Goal: Task Accomplishment & Management: Manage account settings

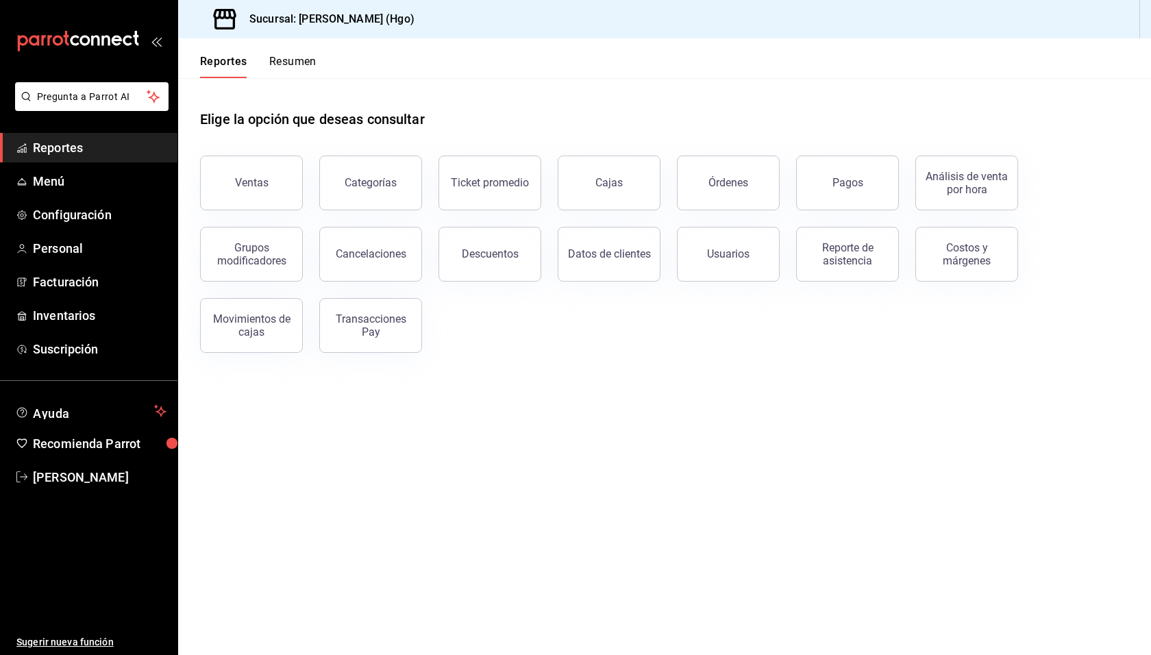
click at [62, 149] on span "Reportes" at bounding box center [100, 147] width 134 height 18
click at [53, 187] on span "Menú" at bounding box center [100, 181] width 134 height 18
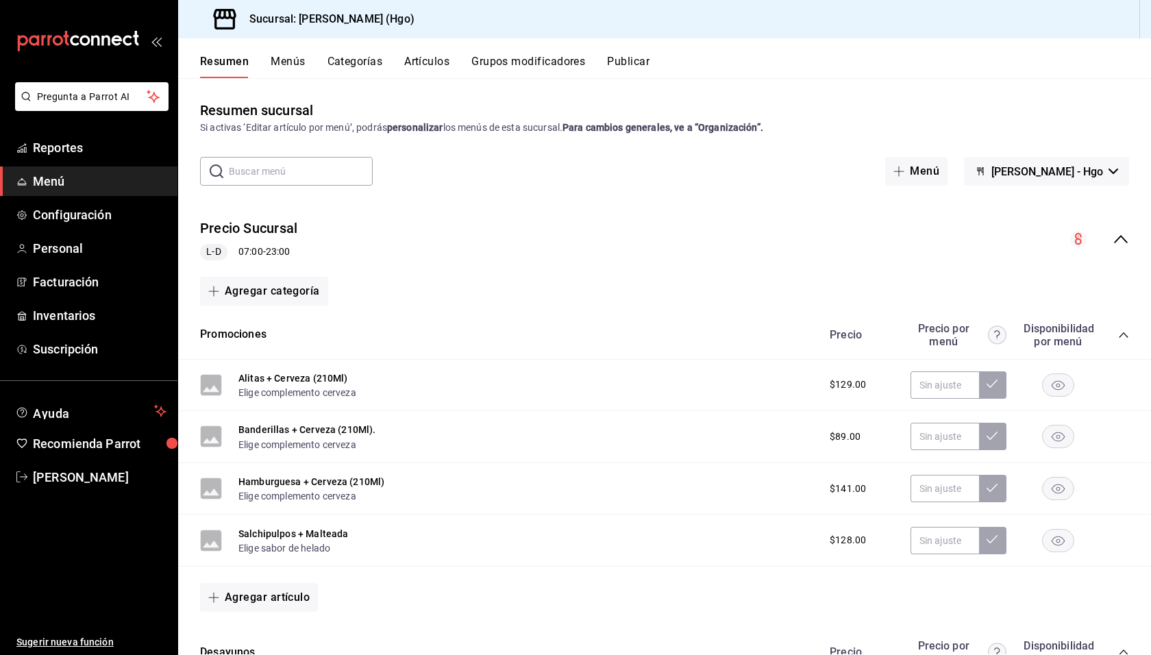
click at [431, 60] on button "Artículos" at bounding box center [426, 66] width 45 height 23
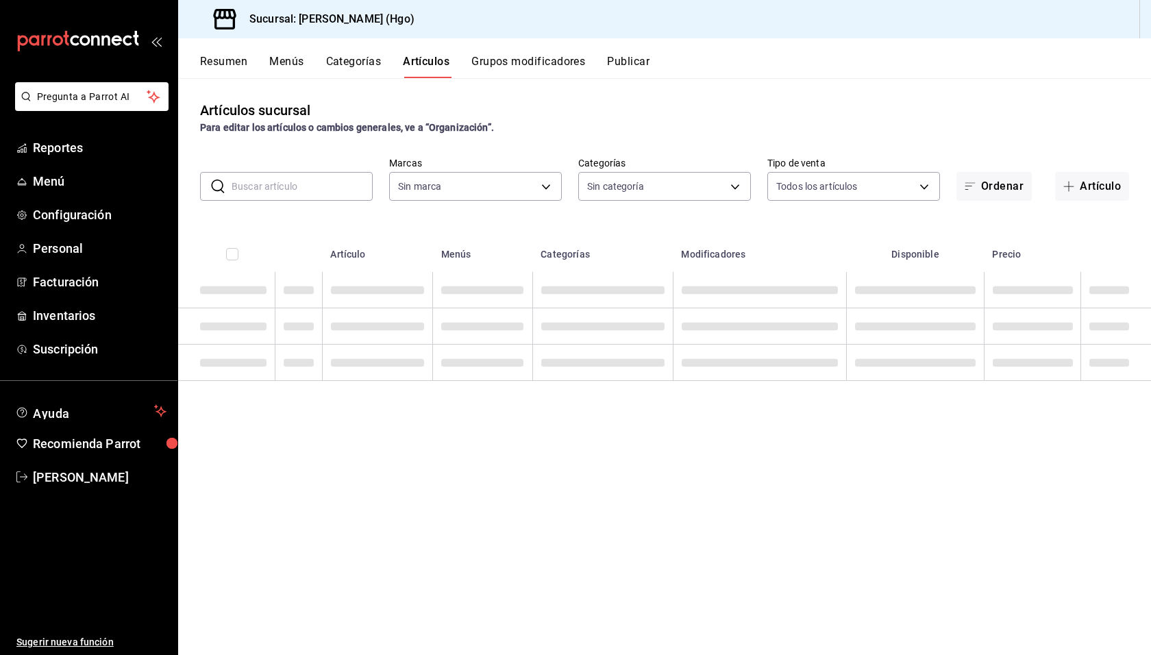
type input "a4f139c2-eac0-4c86-bd9b-b12069b5a2fd"
type input "f763d25f-ab76-42f1-acb0-abb933942e91,23fabd82-4a46-4e9e-8655-f0c4d46970c9,a7388…"
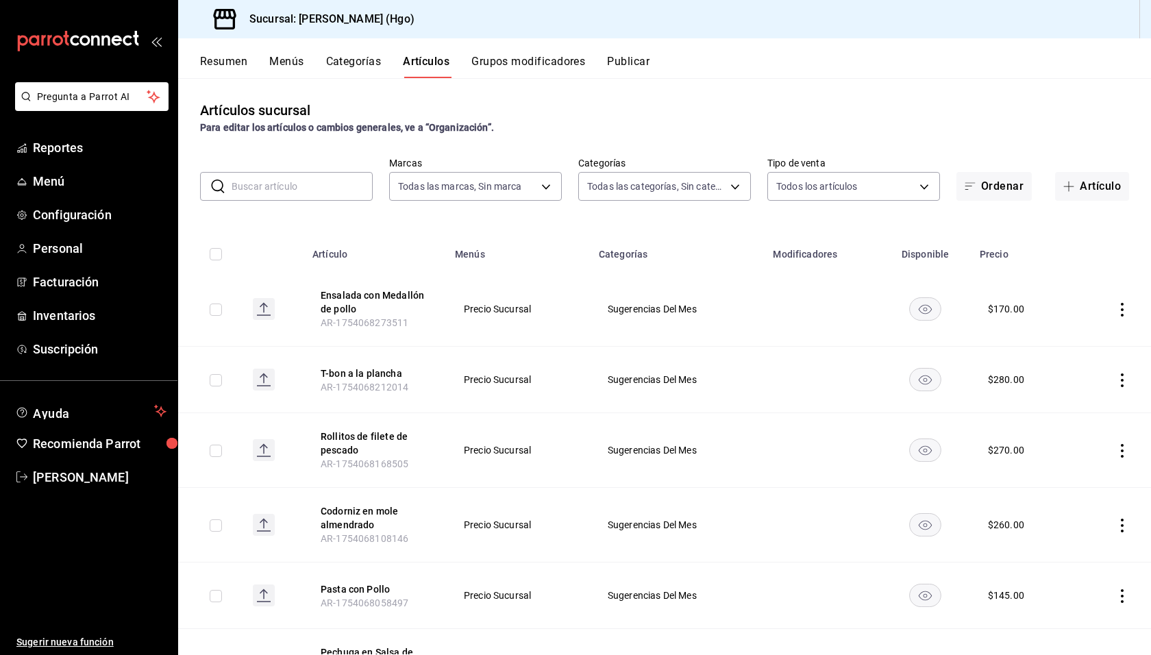
click at [330, 188] on input "text" at bounding box center [302, 186] width 141 height 27
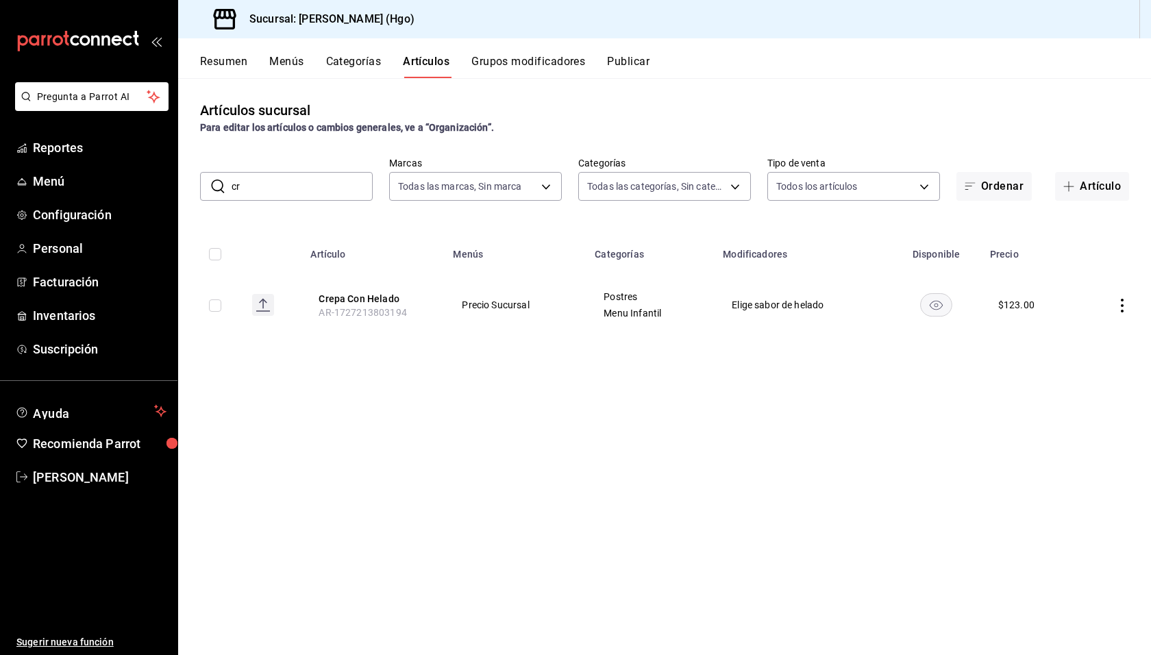
type input "c"
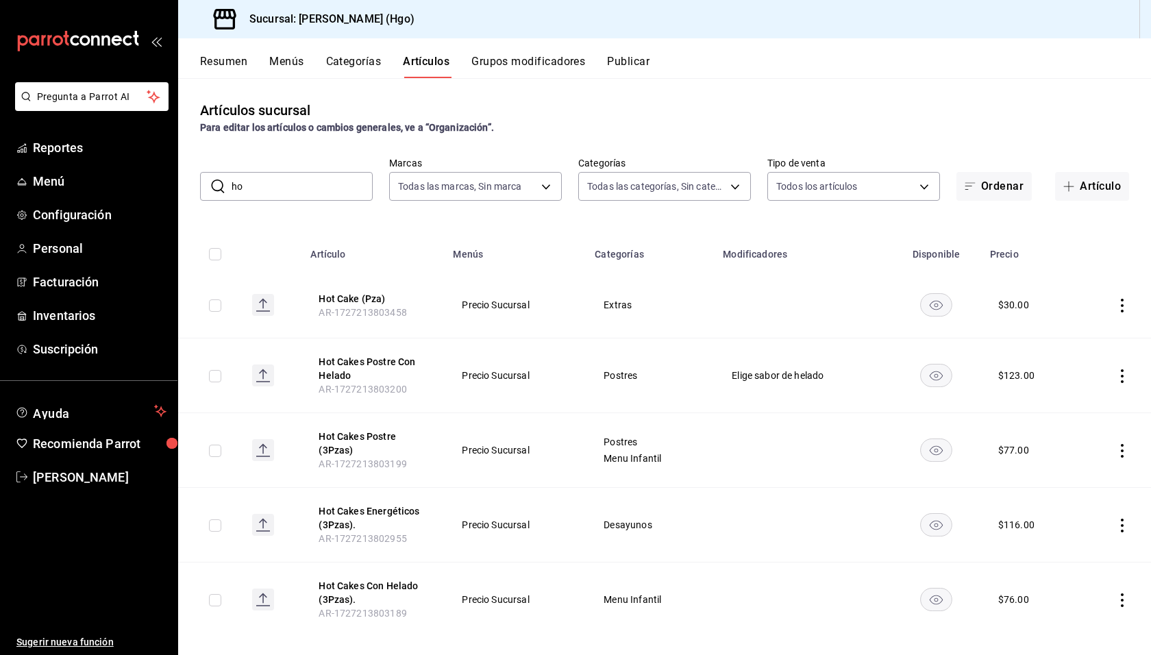
type input "h"
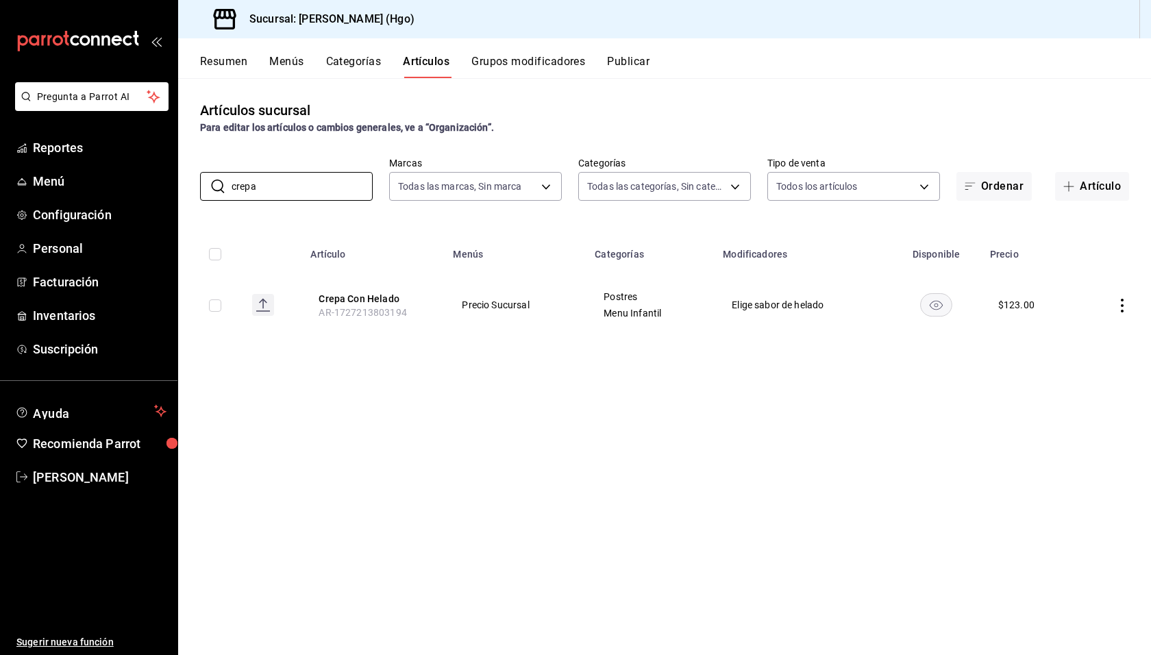
click at [481, 384] on div "Artículos sucursal Para editar los artículos o cambios generales, ve a “Organiz…" at bounding box center [664, 366] width 973 height 576
click at [320, 198] on input "crepa" at bounding box center [302, 186] width 141 height 27
type input "c"
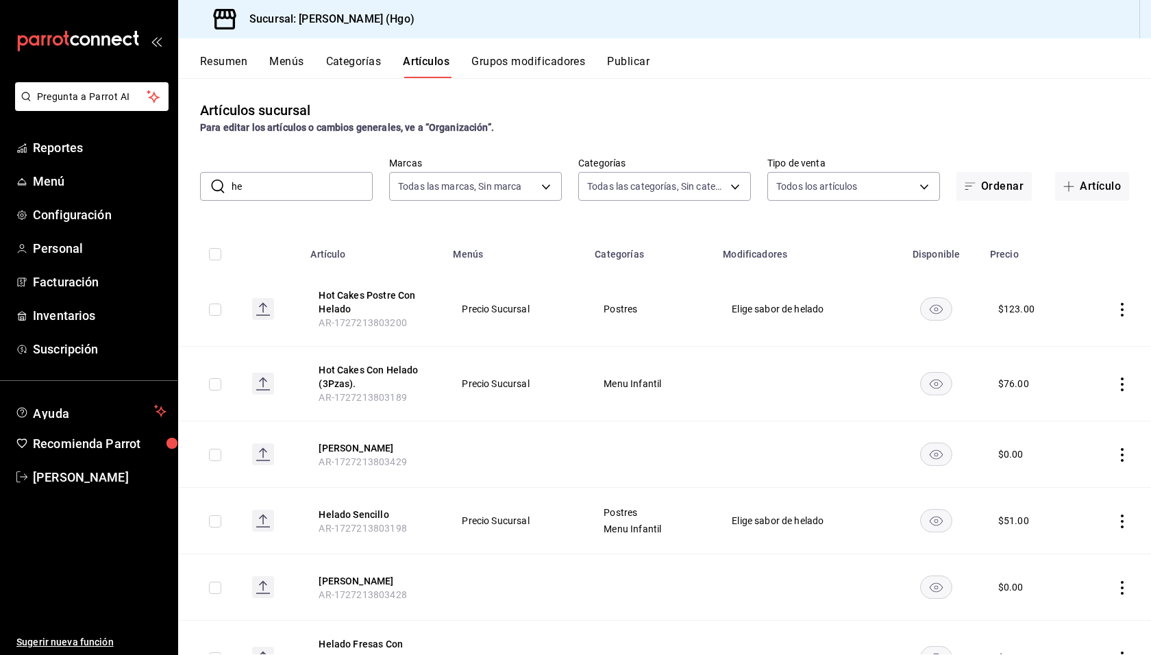
type input "h"
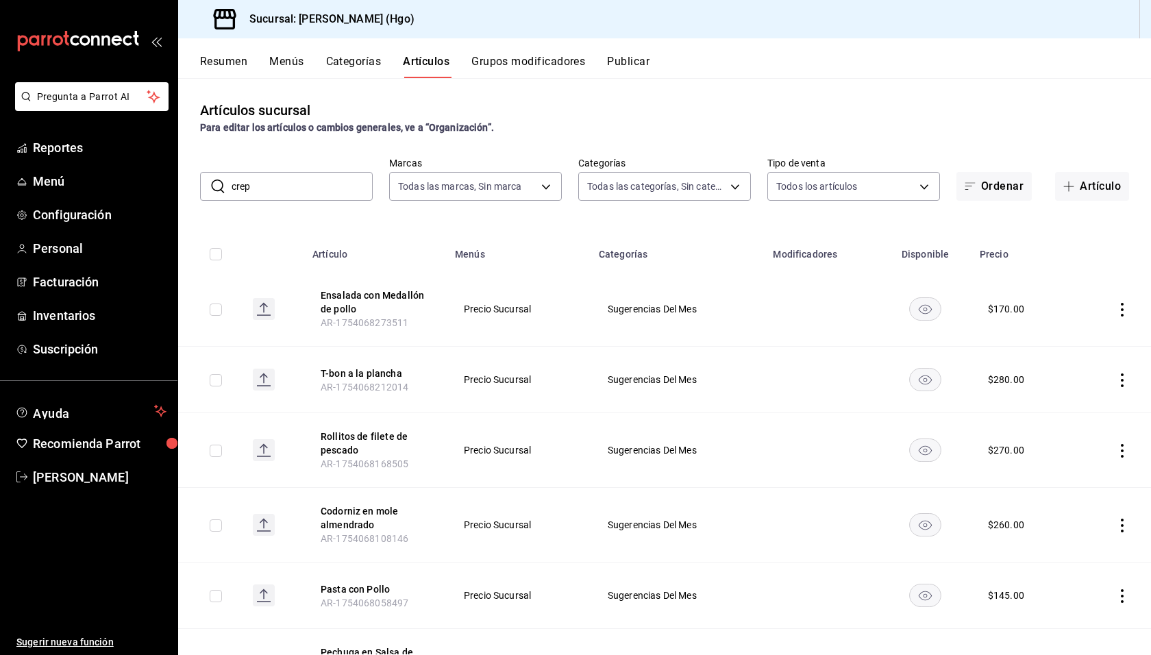
type input "crepa"
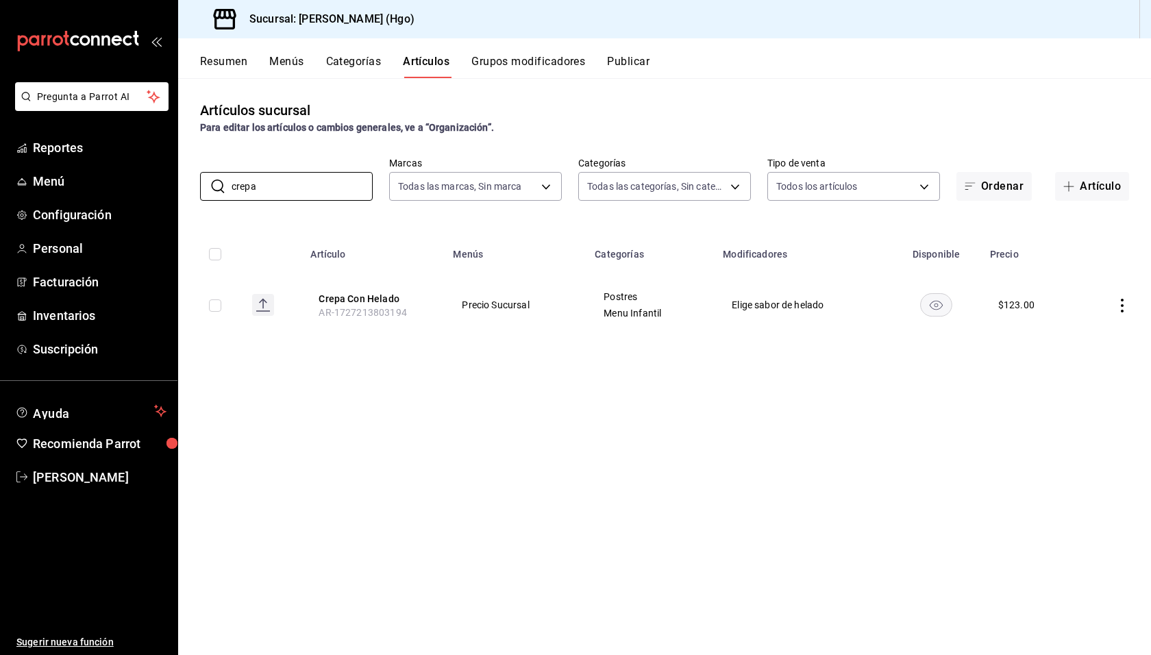
click at [504, 418] on div "Artículos sucursal Para editar los artículos o cambios generales, ve a “Organiz…" at bounding box center [664, 366] width 973 height 576
click at [630, 393] on div "Artículos sucursal Para editar los artículos o cambios generales, ve a “Organiz…" at bounding box center [664, 366] width 973 height 576
click at [1126, 310] on icon "actions" at bounding box center [1122, 306] width 14 height 14
click at [1076, 362] on span "Duplicar" at bounding box center [1081, 365] width 36 height 14
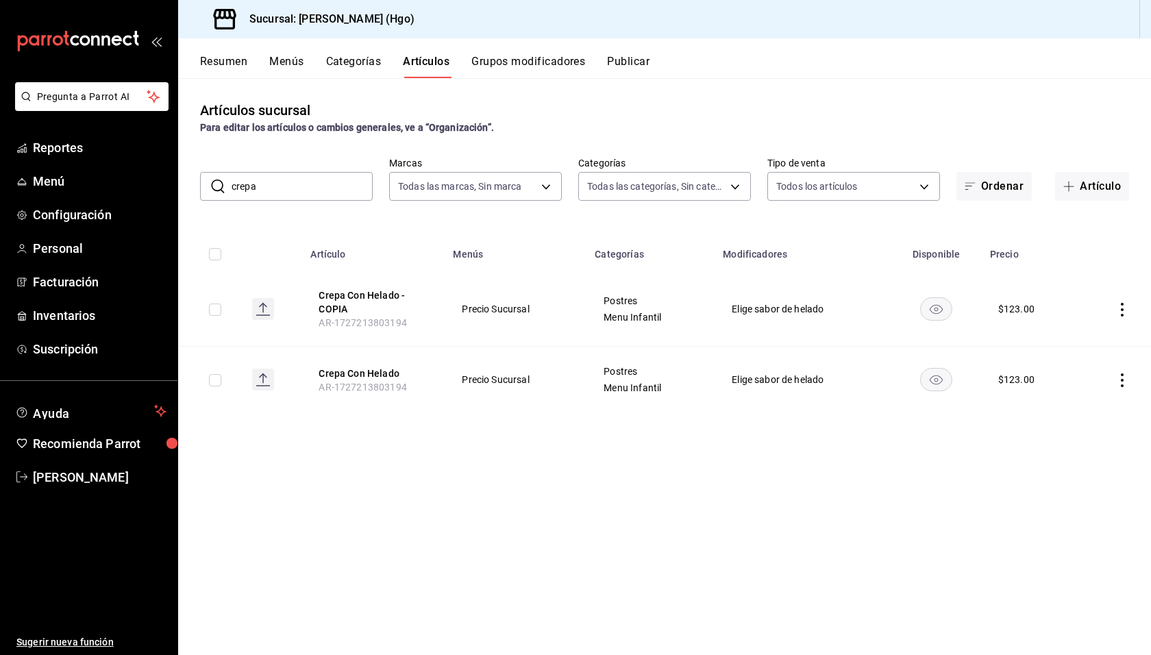
click at [1124, 303] on icon "actions" at bounding box center [1122, 310] width 14 height 14
click at [1095, 343] on span "Editar" at bounding box center [1081, 341] width 36 height 14
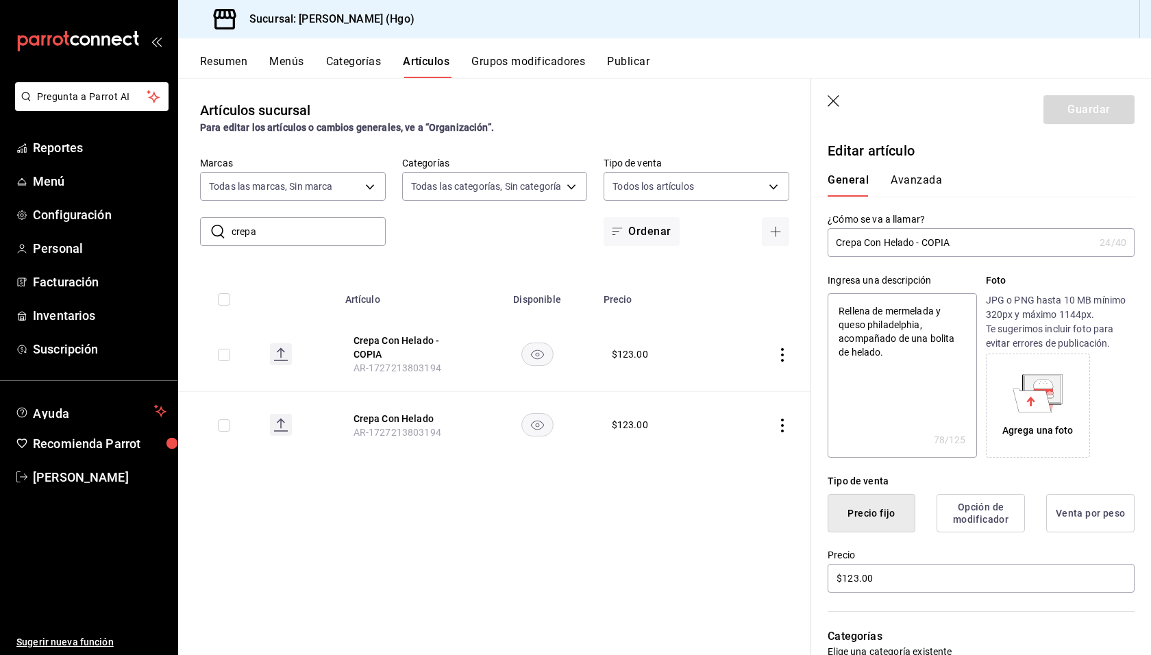
click at [913, 243] on input "Crepa Con Helado - COPIA" at bounding box center [961, 242] width 266 height 27
type input "Crepa Con Helad - COPIA"
type textarea "x"
type input "Crepa Con Hela - COPIA"
type textarea "x"
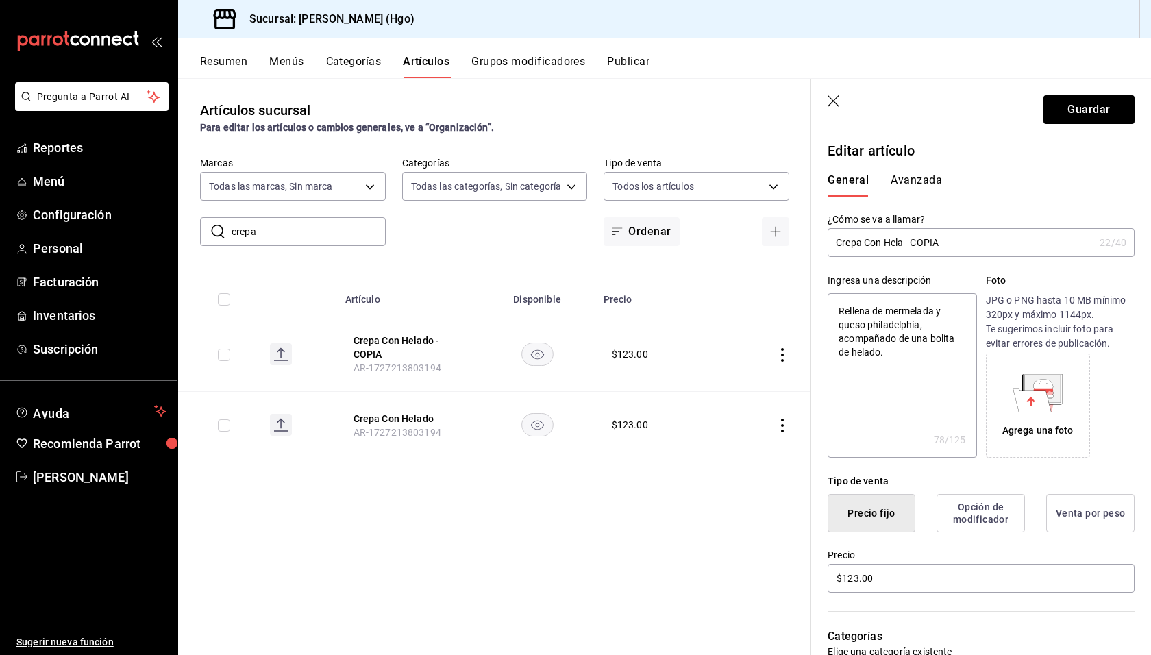
type input "Crepa Con Hel - COPIA"
type textarea "x"
type input "Crepa Con He - COPIA"
type textarea "x"
type input "Crepa Con H - COPIA"
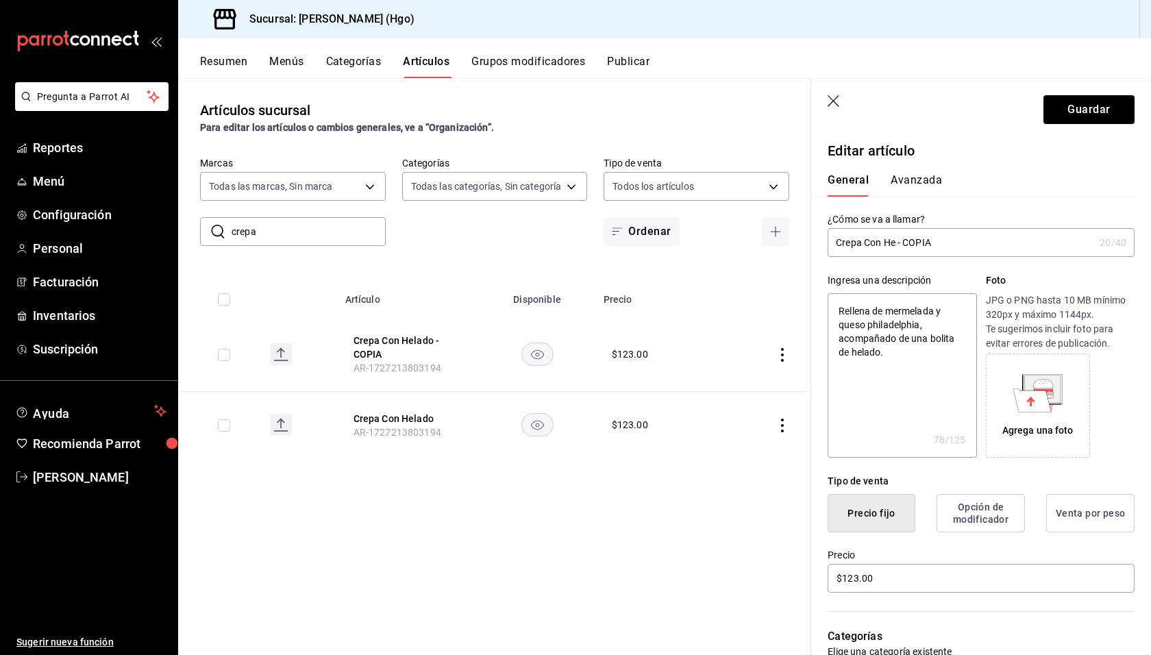
type textarea "x"
type input "Crepa Con - COPIA"
type textarea "x"
type input "Crepa Con - COPIA"
type textarea "x"
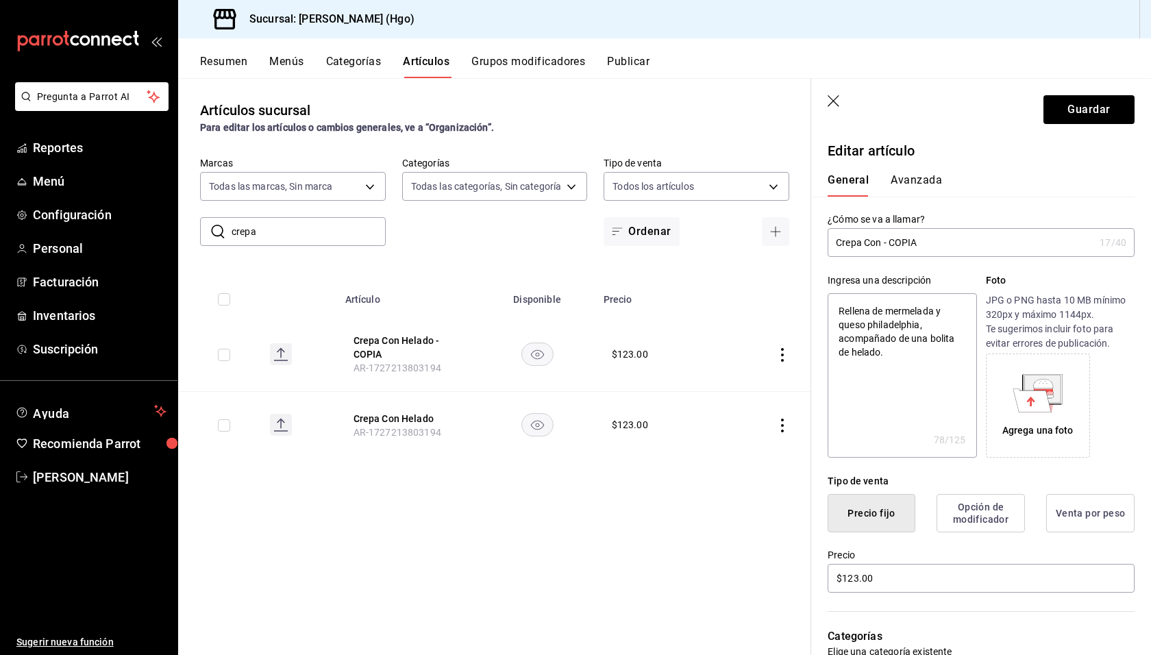
type input "Crepa Co - COPIA"
type textarea "x"
type input "Crepa C - COPIA"
type textarea "x"
type input "Crepa - COPIA"
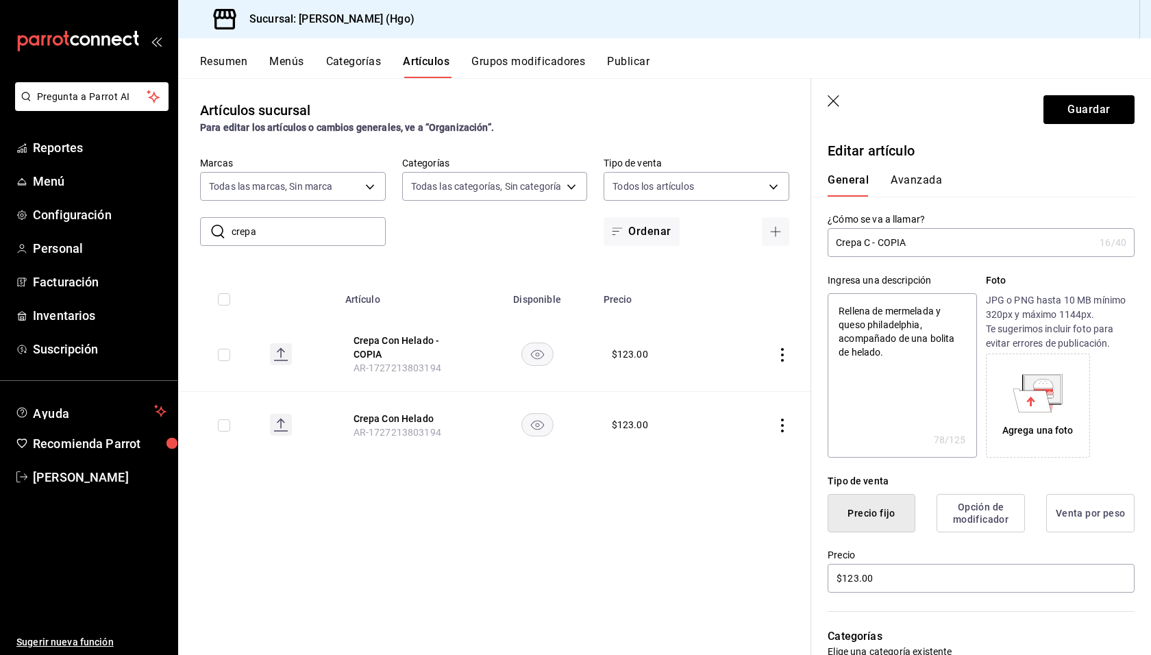
type textarea "x"
type input "Crepa - COPIA"
type textarea "x"
type input "Crepa - COPI"
type textarea "x"
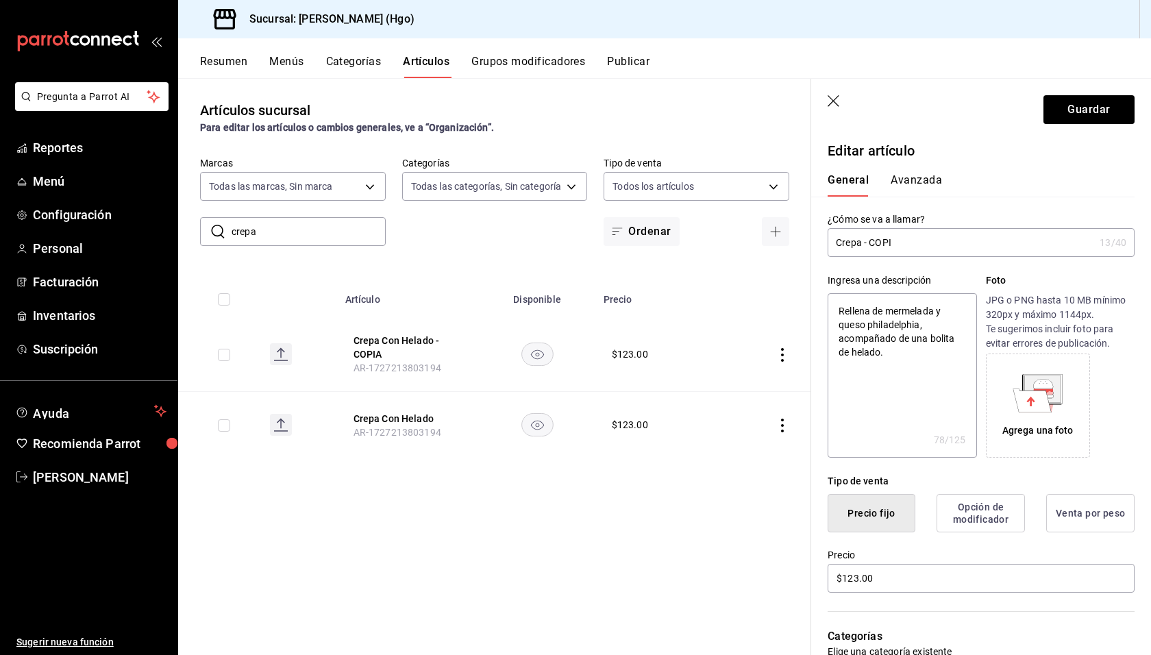
type input "Crepa - COP"
type textarea "x"
type input "Crepa - CO"
type textarea "x"
type input "Crepa - C"
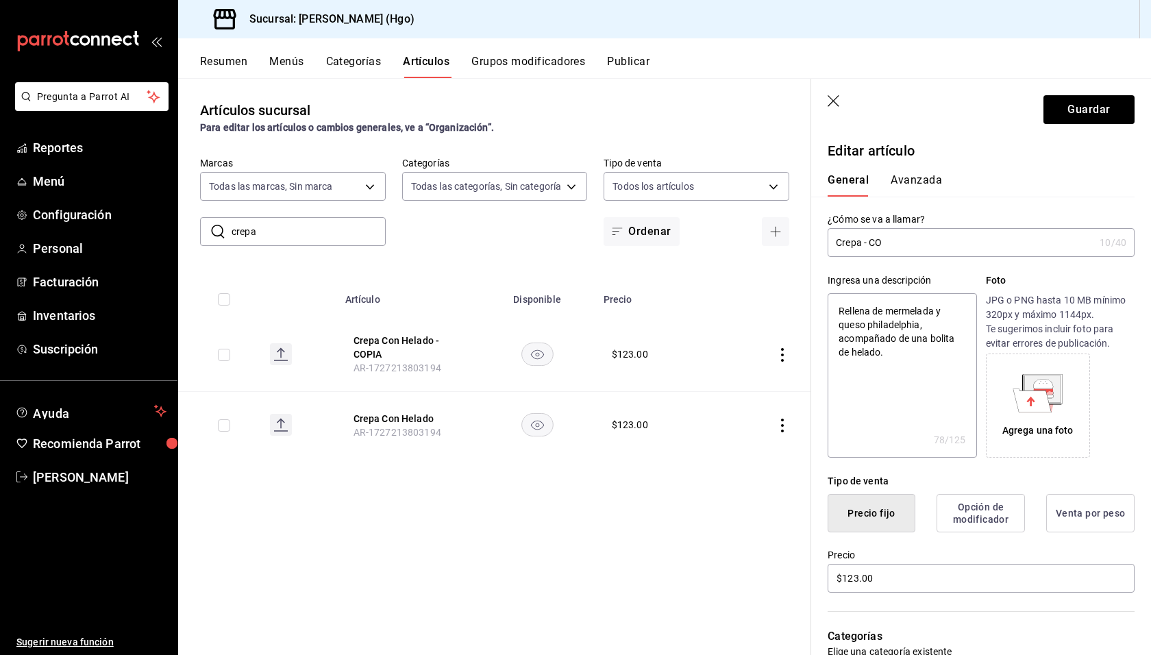
type textarea "x"
type input "Crepa -"
type textarea "x"
type input "Crepa -"
type textarea "x"
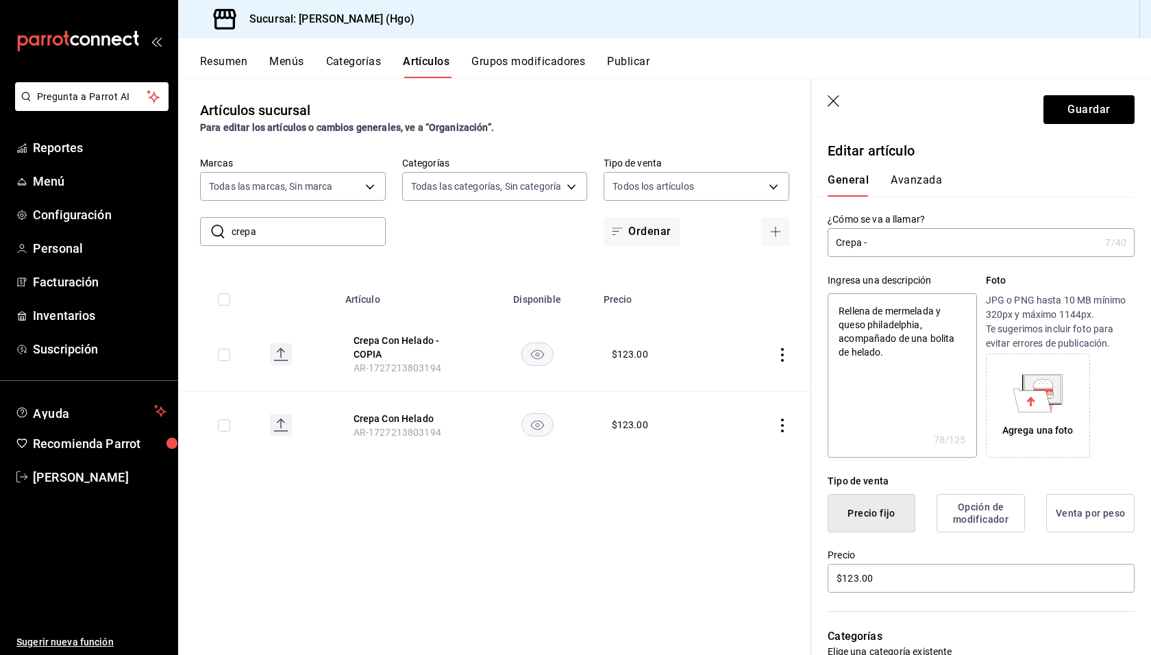
type input "Crepa"
type textarea "x"
type input "Crepa ("
type textarea "x"
type input "Crepa"
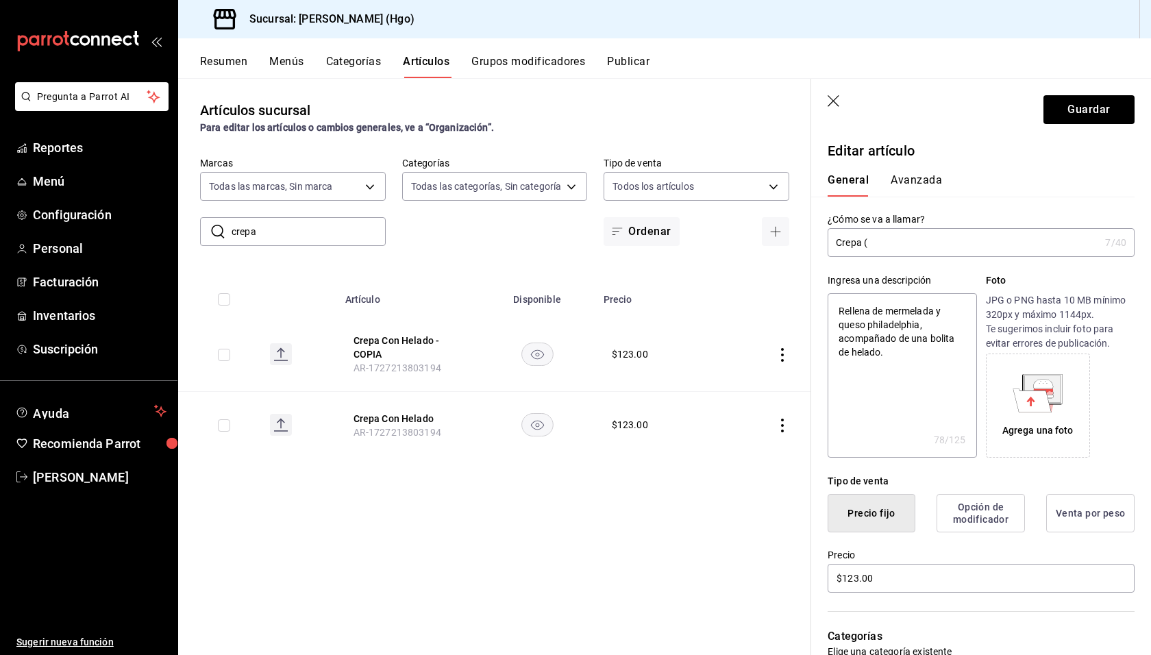
type textarea "x"
type input "Crepa ("
type textarea "x"
type input "Crepa"
type textarea "x"
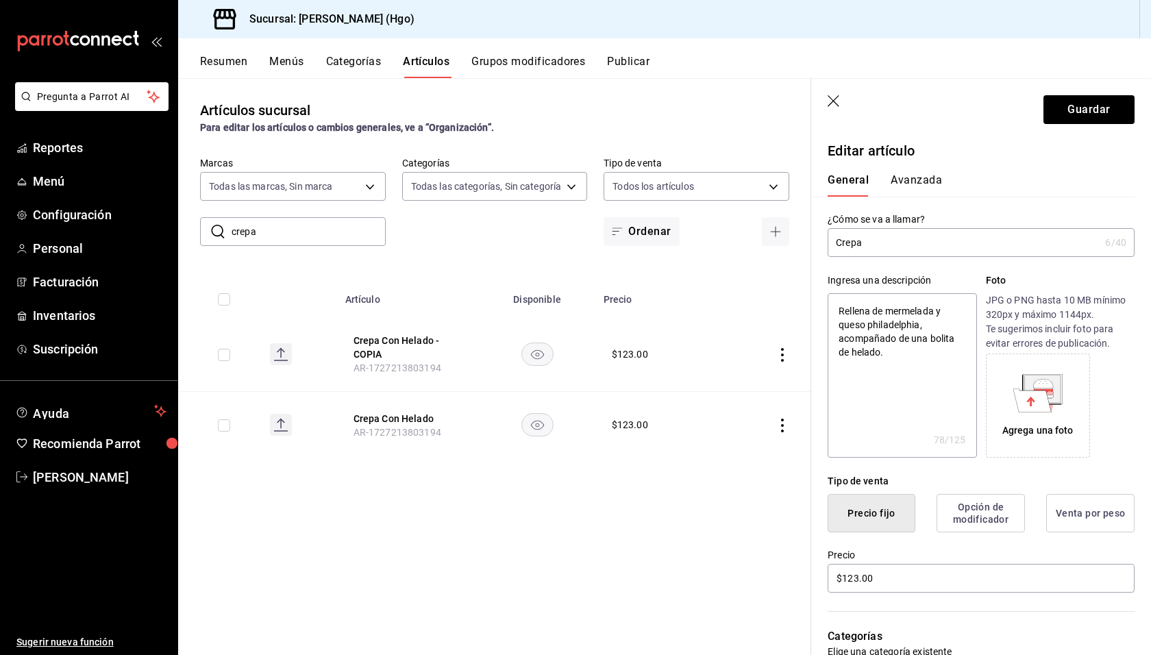
type input "Crepa s"
type textarea "x"
type input "Crepa se"
type textarea "x"
type input "Crepa s"
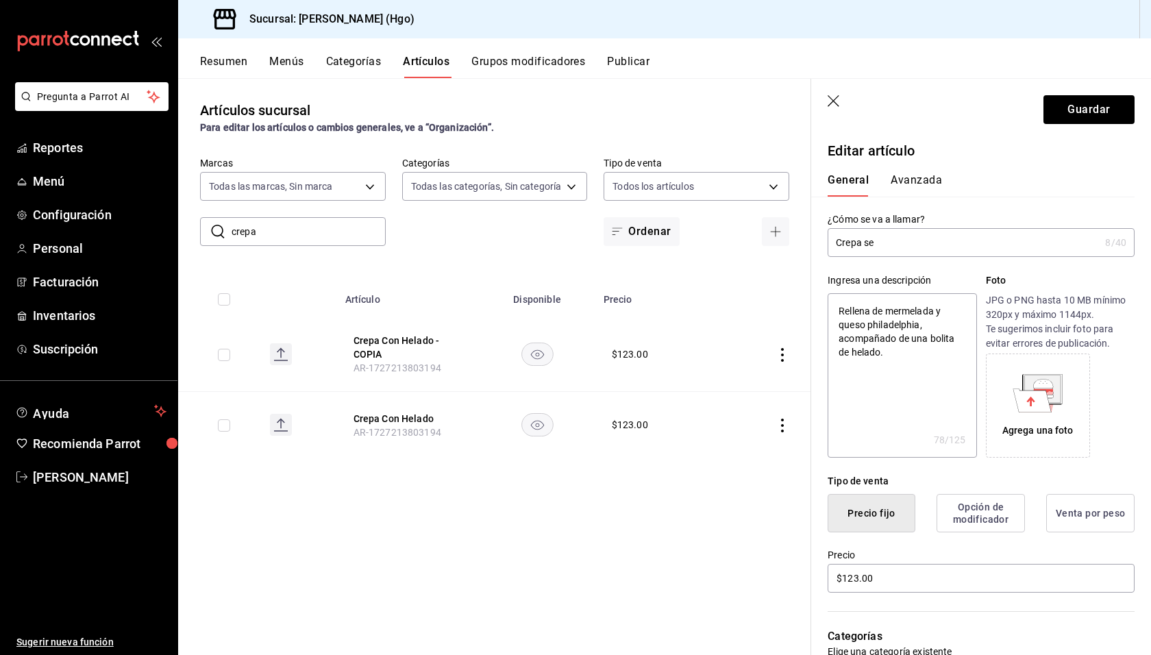
type textarea "x"
type input "Crepa"
type textarea "x"
type input "Crepa s"
type textarea "x"
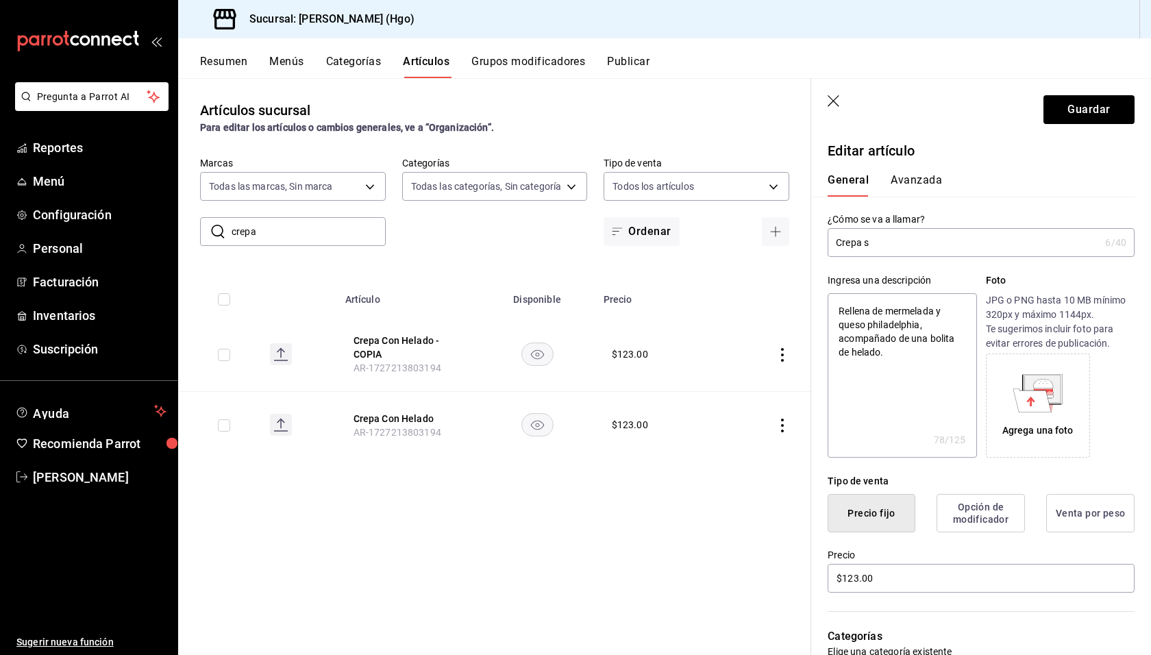
type input "Crepa se"
type textarea "x"
type input "Crepa sen"
type textarea "x"
type input "Crepa senc"
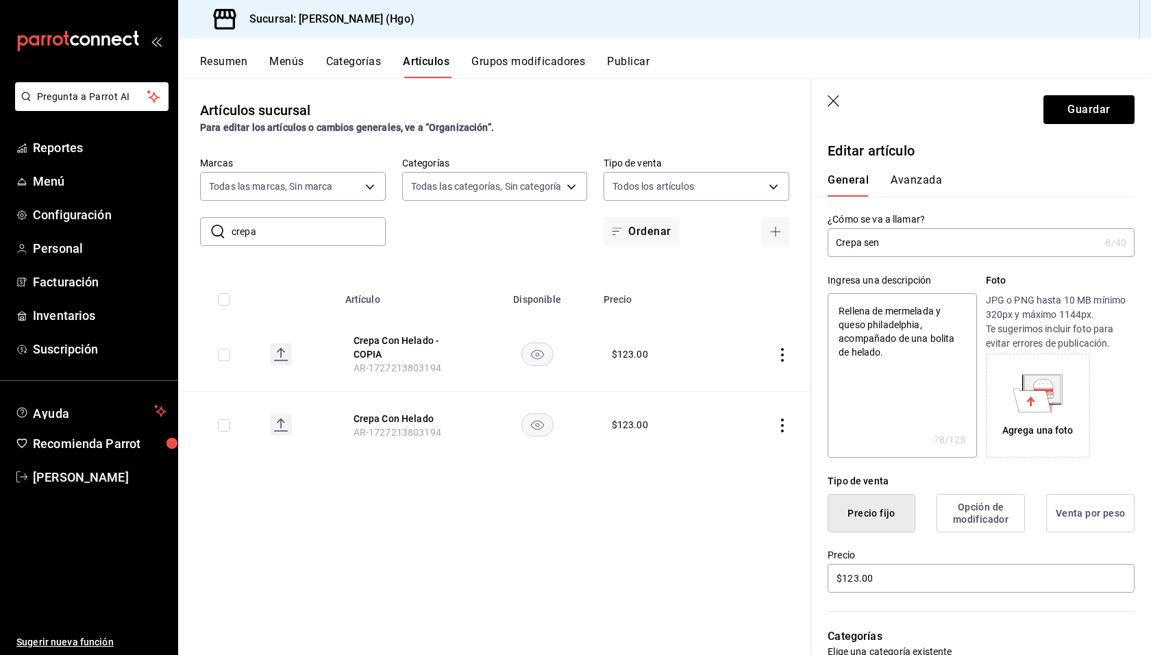
type textarea "x"
type input "Crepa senci"
type textarea "x"
type input "Crepa sencia"
type textarea "x"
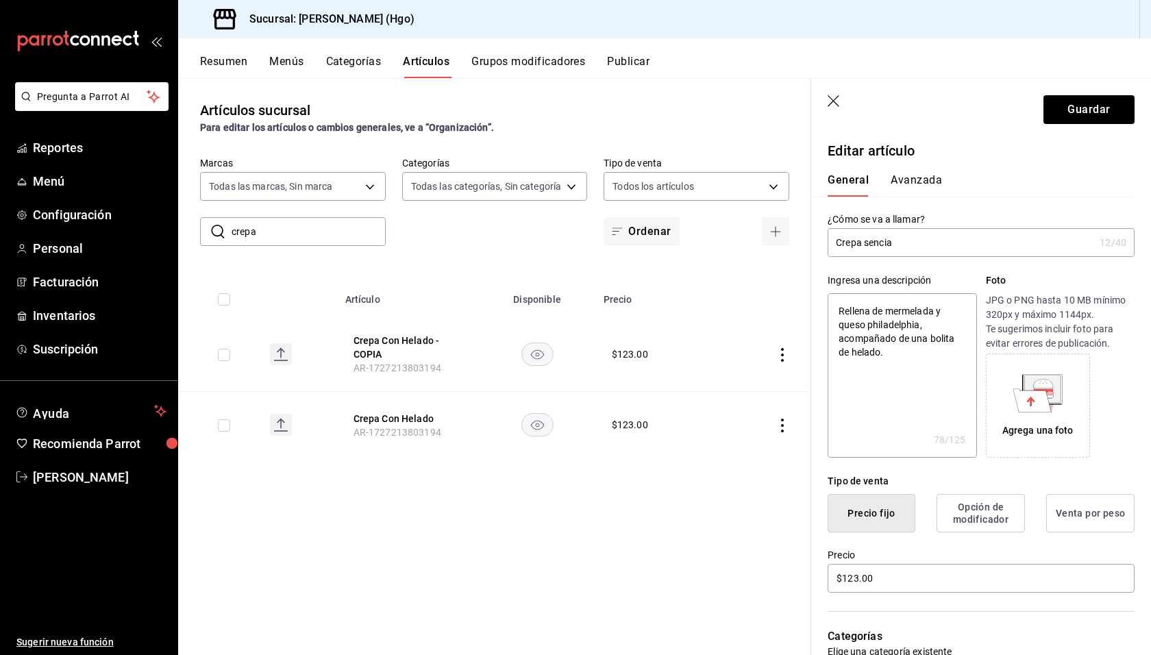
type input "Crepa senci"
type textarea "x"
type input "Crepa sencil"
type textarea "x"
type input "Crepa sencill"
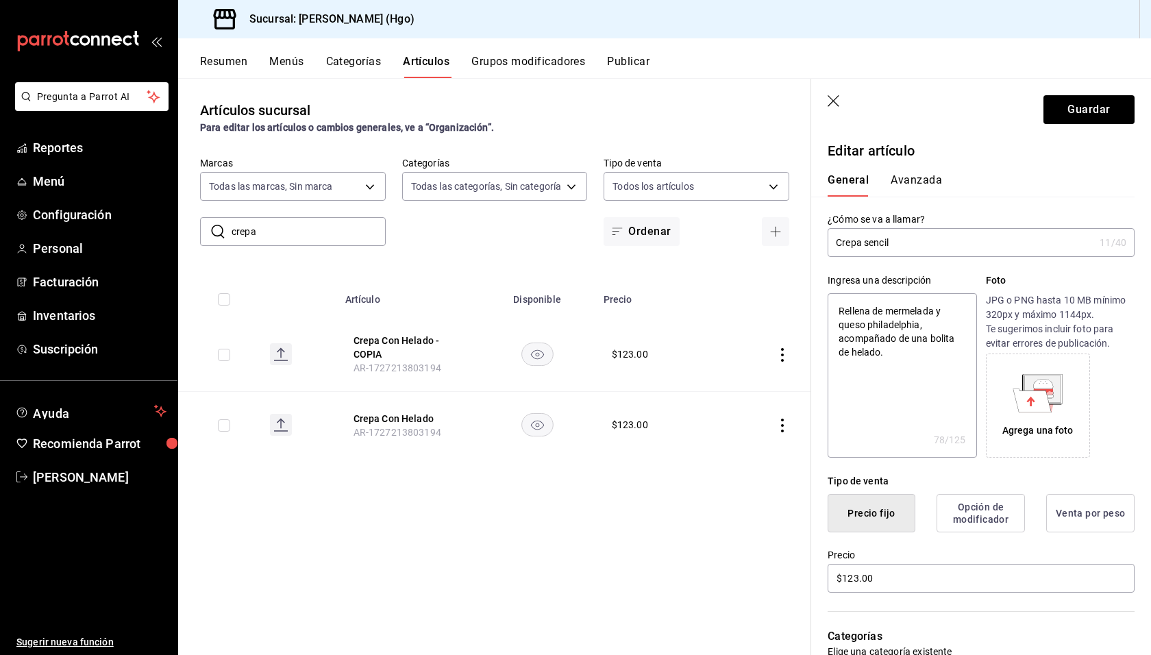
type textarea "x"
type input "Crepa sencilla"
type textarea "x"
type input "Crepa sencilla"
type textarea "x"
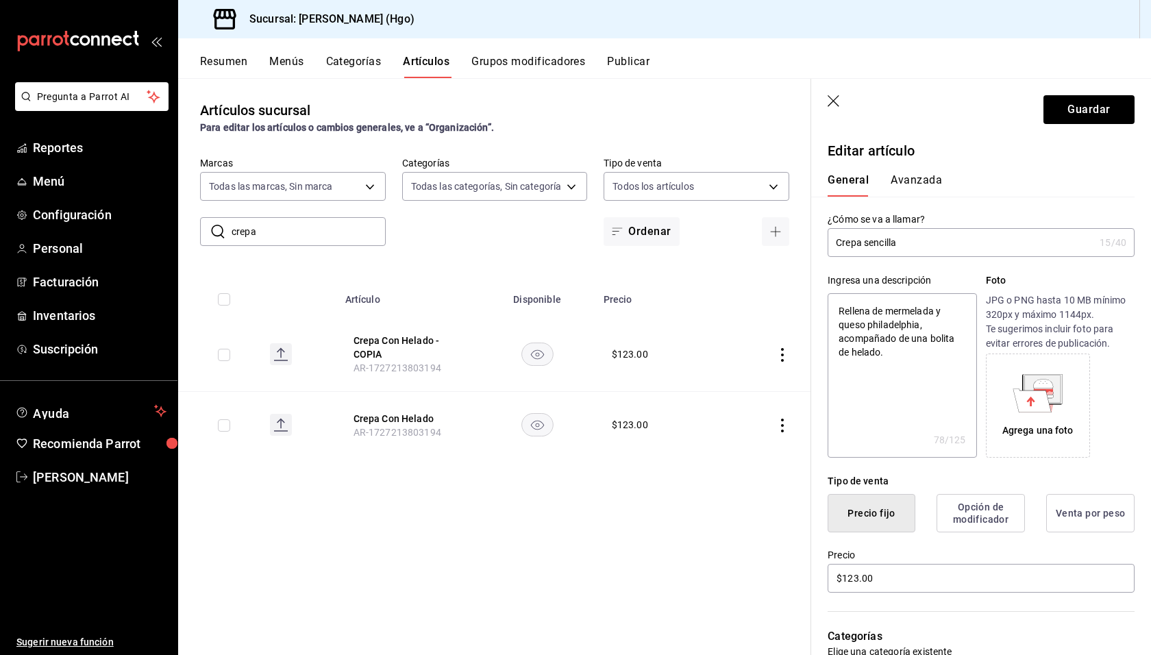
type input "Crepa sencilla )"
type textarea "x"
type input "Crepa sencilla"
type textarea "x"
type input "Crepa sencilla ("
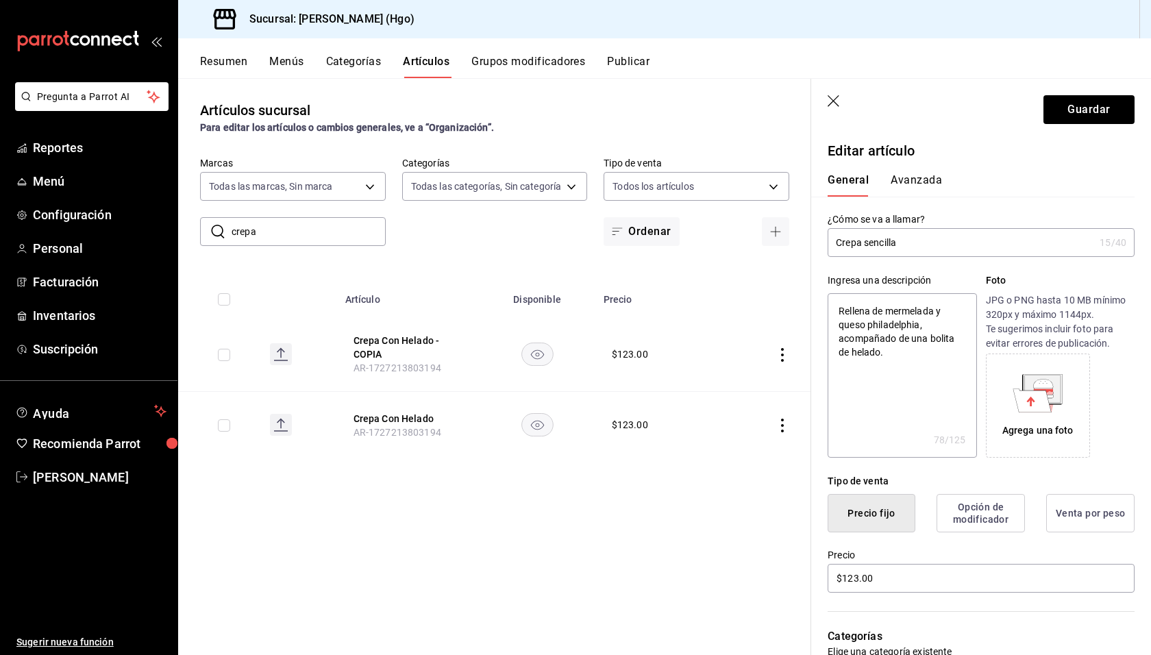
type textarea "x"
type input "Crepa sencilla (S"
type textarea "x"
type input "Crepa sencilla (Si"
type textarea "x"
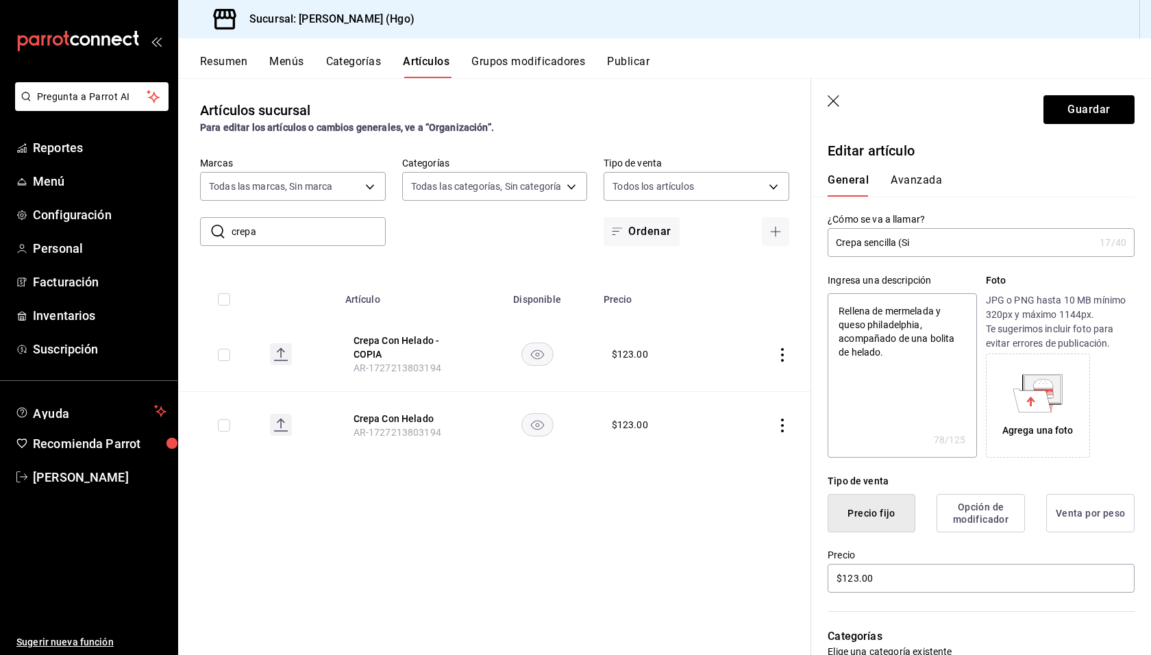
type input "Crepa sencilla (Sin"
type textarea "x"
type input "Crepa sencilla (Sin"
type textarea "x"
type input "Crepa sencilla (Sin l"
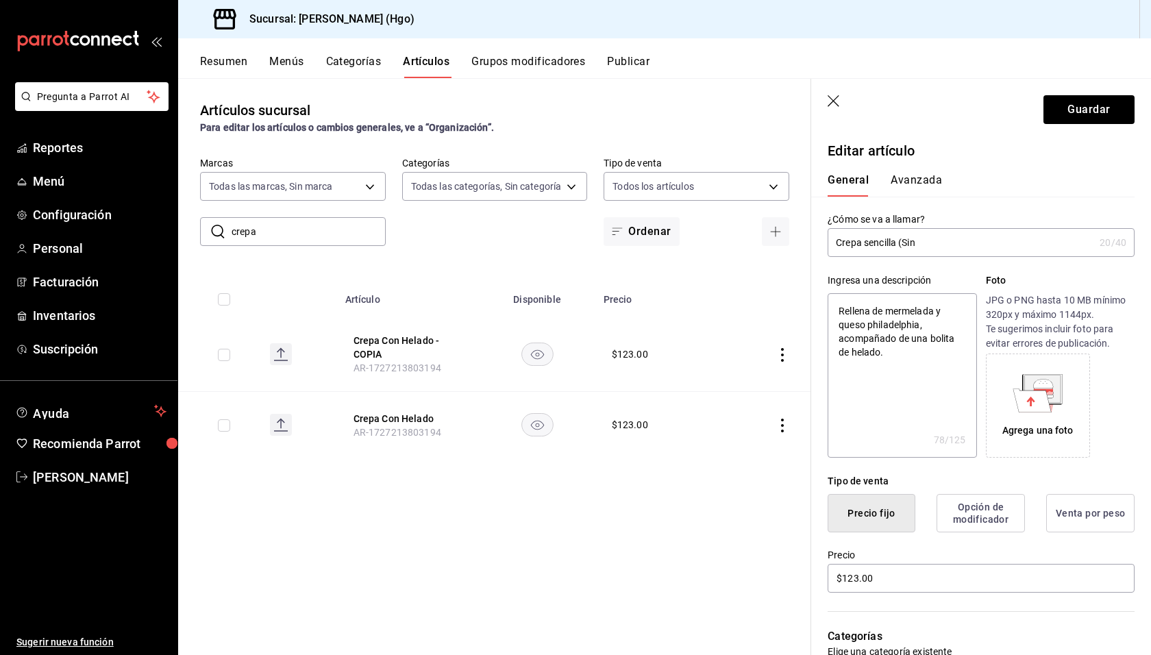
type textarea "x"
type input "Crepa sencilla (Sin le"
type textarea "x"
type input "Crepa sencilla (Sin l"
type textarea "x"
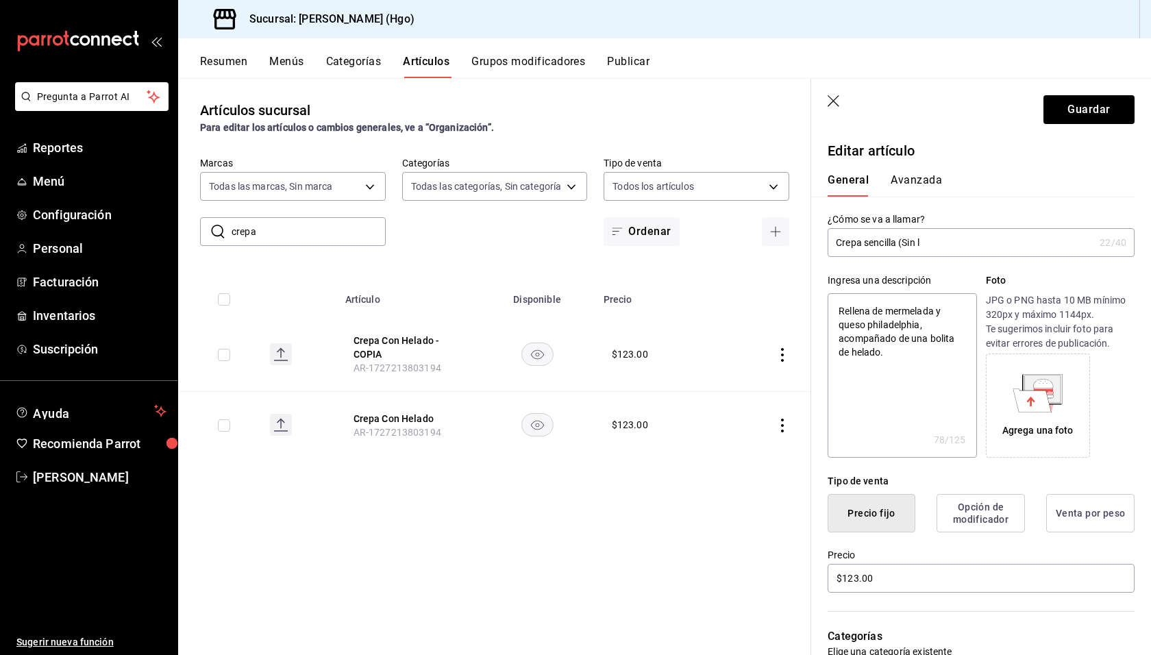
type input "Crepa sencilla (Sin"
type textarea "x"
type input "Crepa sencilla (Sin h"
type textarea "x"
type input "[PERSON_NAME] (Sin he"
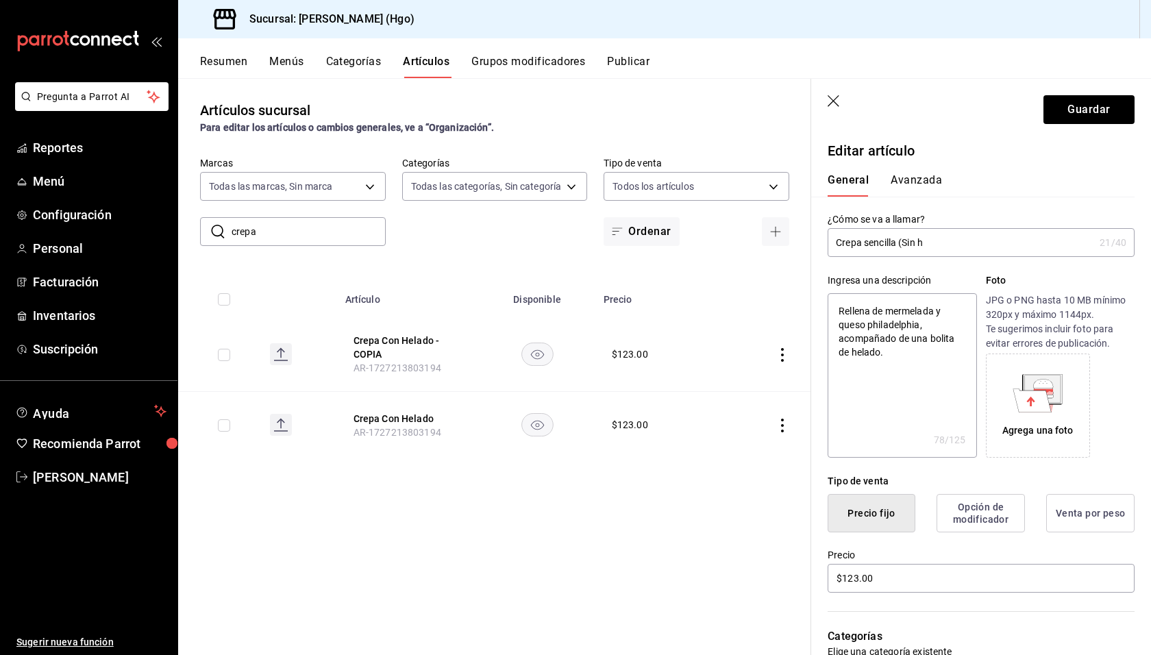
type textarea "x"
type input "Crepa sencilla (Sin hel"
type textarea "x"
type input "Crepa sencilla (Sin hela"
type textarea "x"
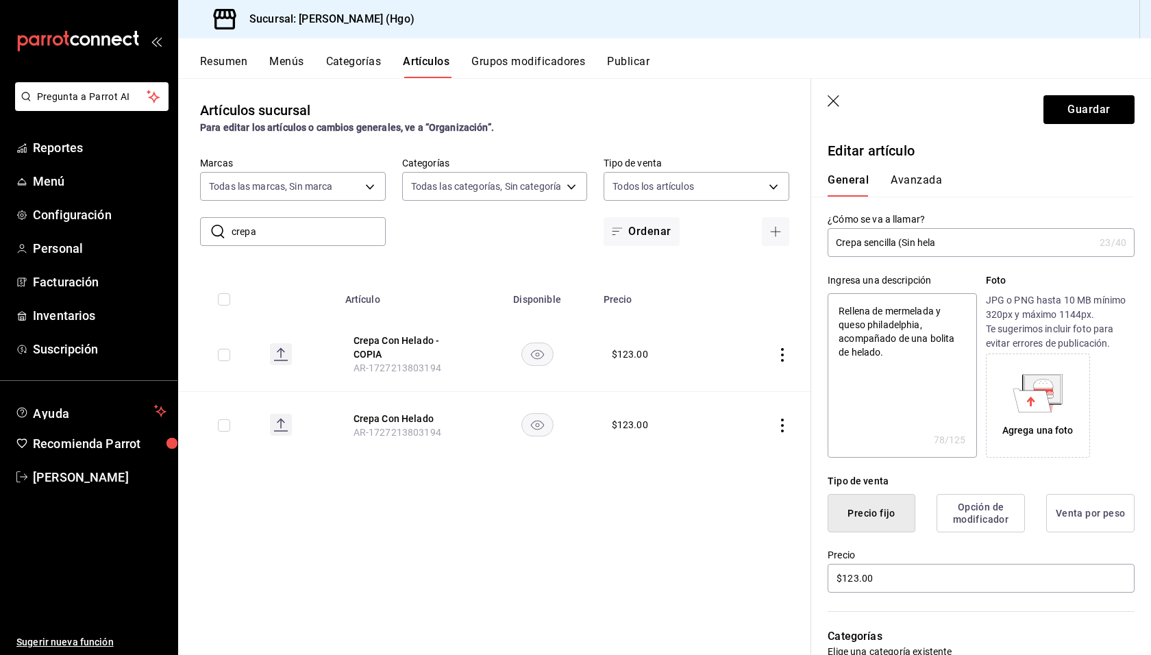
type input "Crepa sencilla (Sin helad"
type textarea "x"
type input "Crepa sencilla (Sin helado"
type textarea "x"
type input "Crepa sencilla (Sin helad"
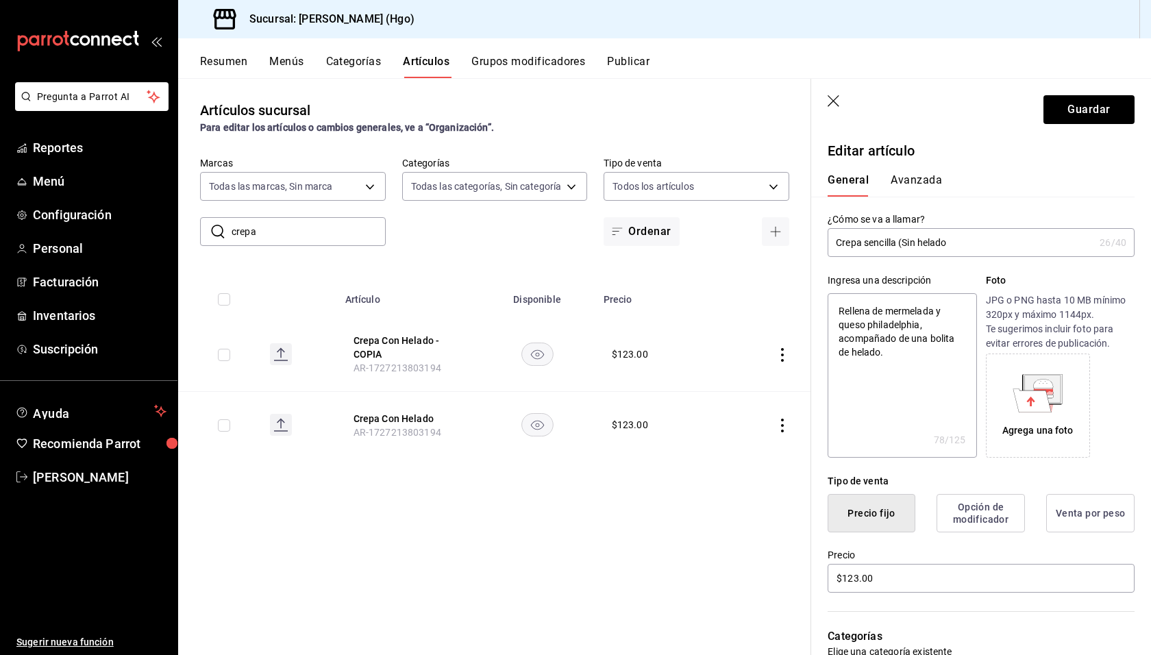
type textarea "x"
type input "Crepa sencilla (Sin hela"
type textarea "x"
type input "Crepa sencilla (Sin hel"
type textarea "x"
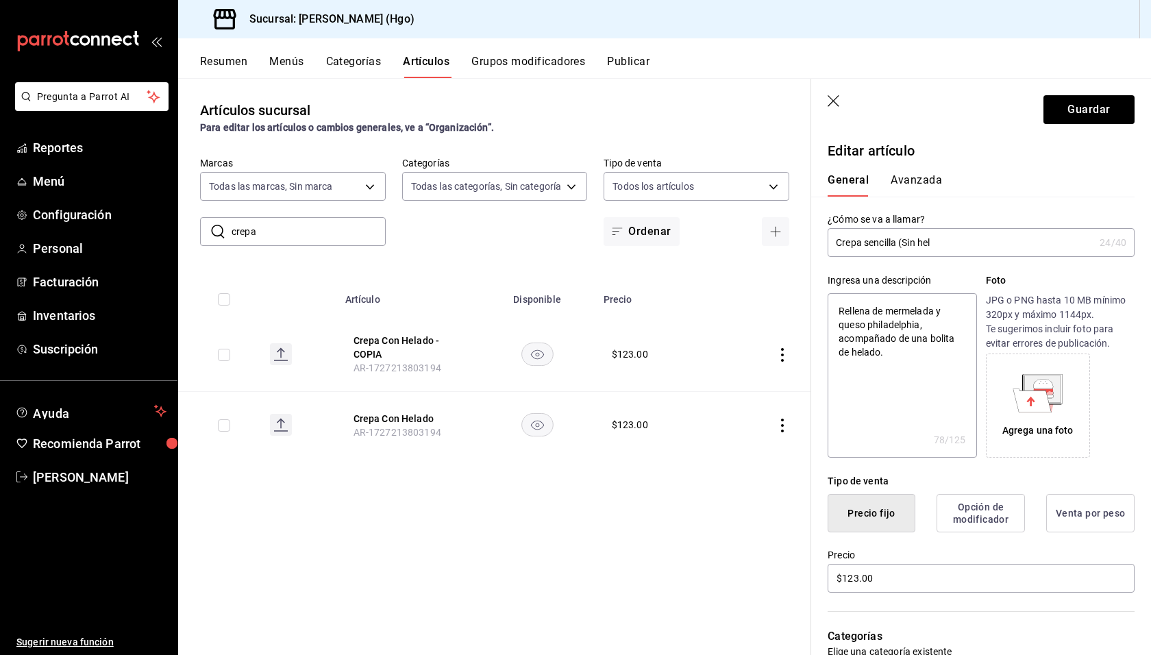
type input "[PERSON_NAME] (Sin he"
type textarea "x"
type input "Crepa sencilla (Sin h"
type textarea "x"
type input "Crepa sencilla (Sin"
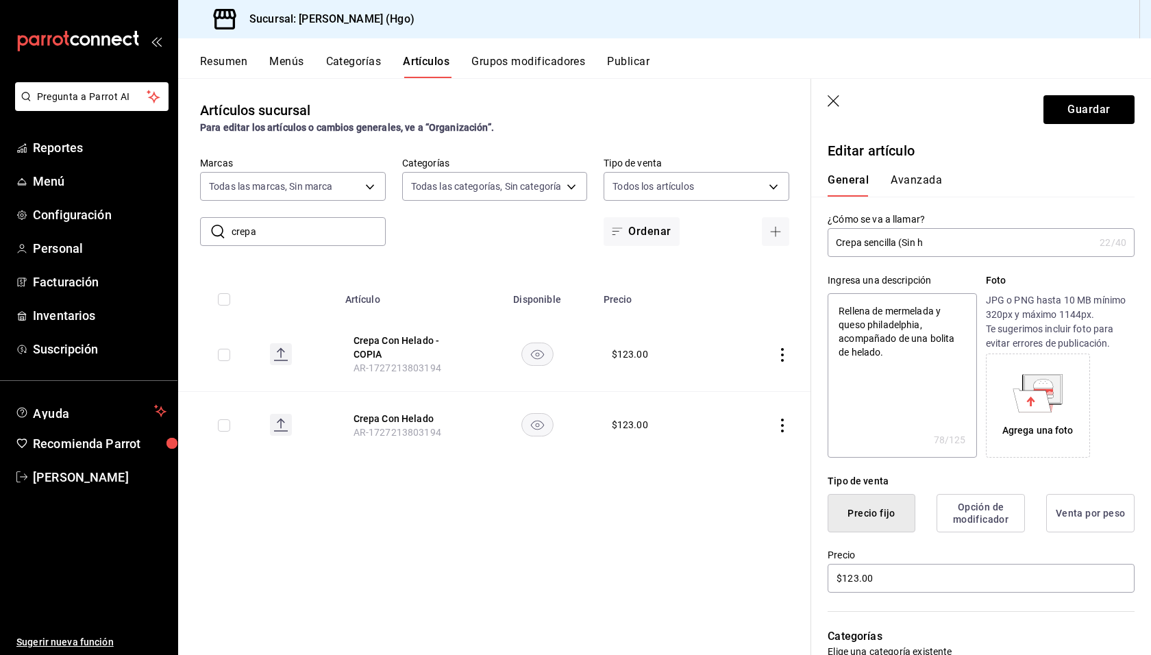
type textarea "x"
type input "Crepa sencilla (Sin"
type textarea "x"
type input "Crepa sencilla (Si"
type textarea "x"
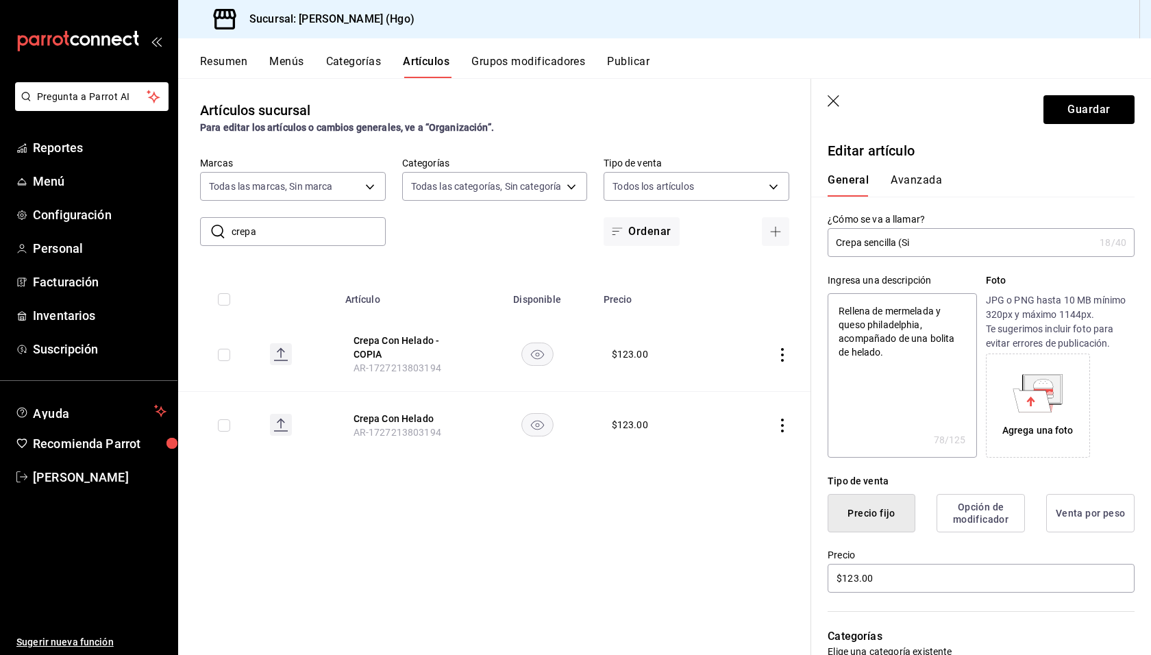
type input "Crepa sencilla (S"
type textarea "x"
type input "Crepa sencilla ("
type textarea "x"
type input "Crepa sencilla"
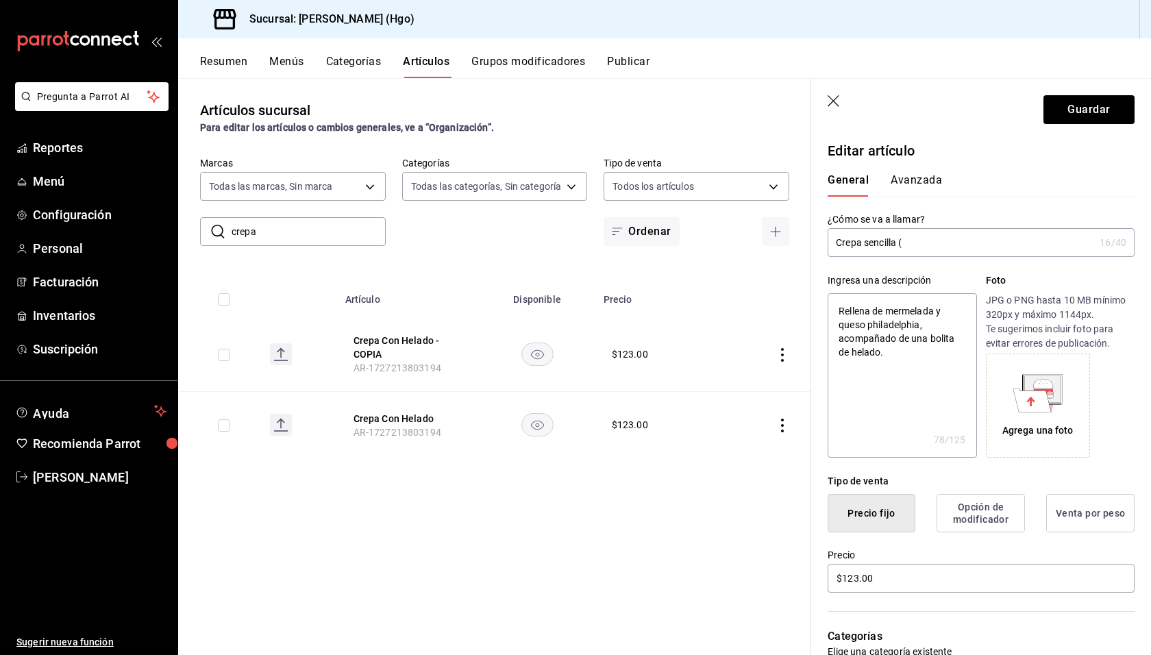
type textarea "x"
type input "Crepa sencilla"
type textarea "x"
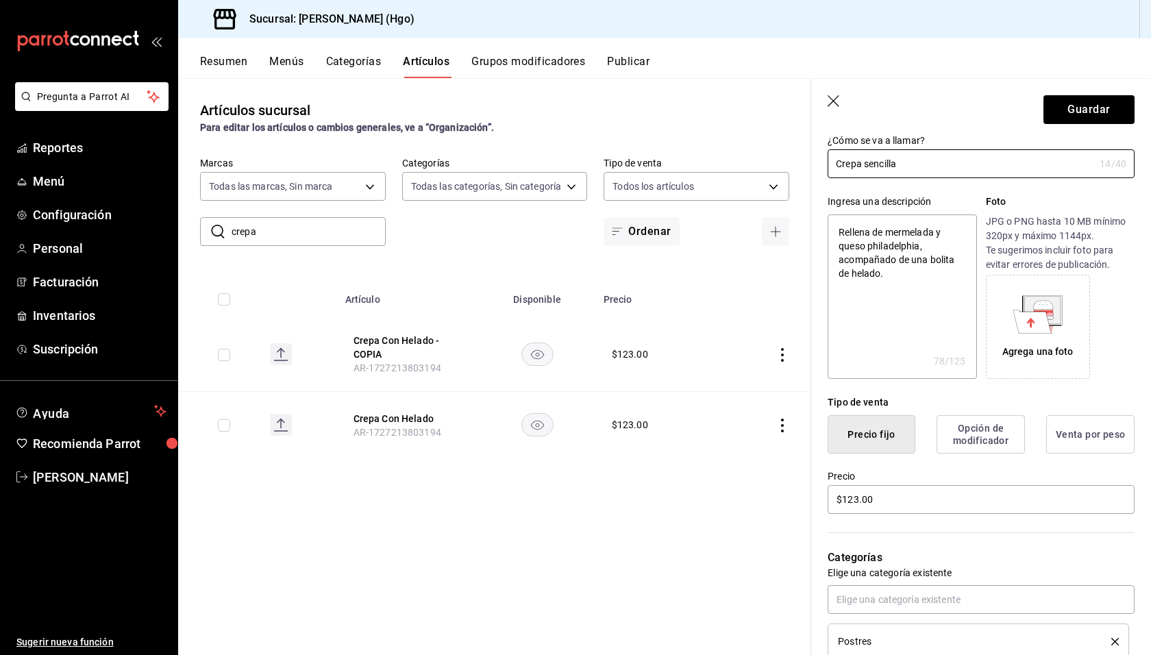
scroll to position [125, 0]
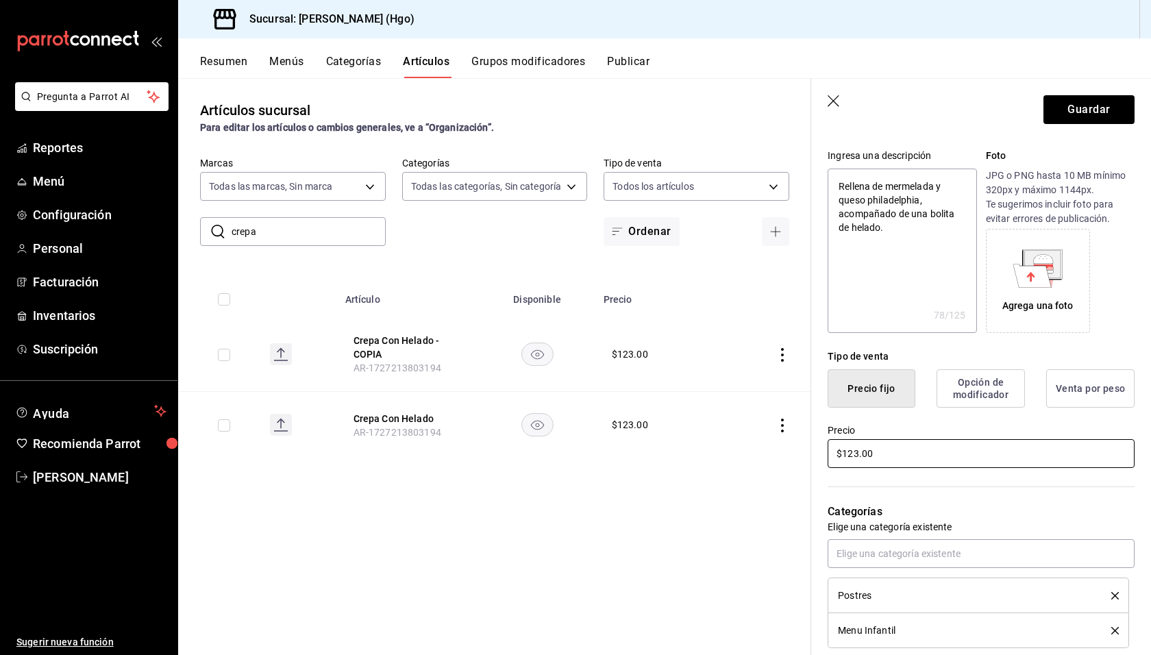
type input "Crepa sencilla"
click at [904, 450] on input "$123.00" at bounding box center [981, 453] width 307 height 29
type textarea "x"
type input "$123.00"
type textarea "x"
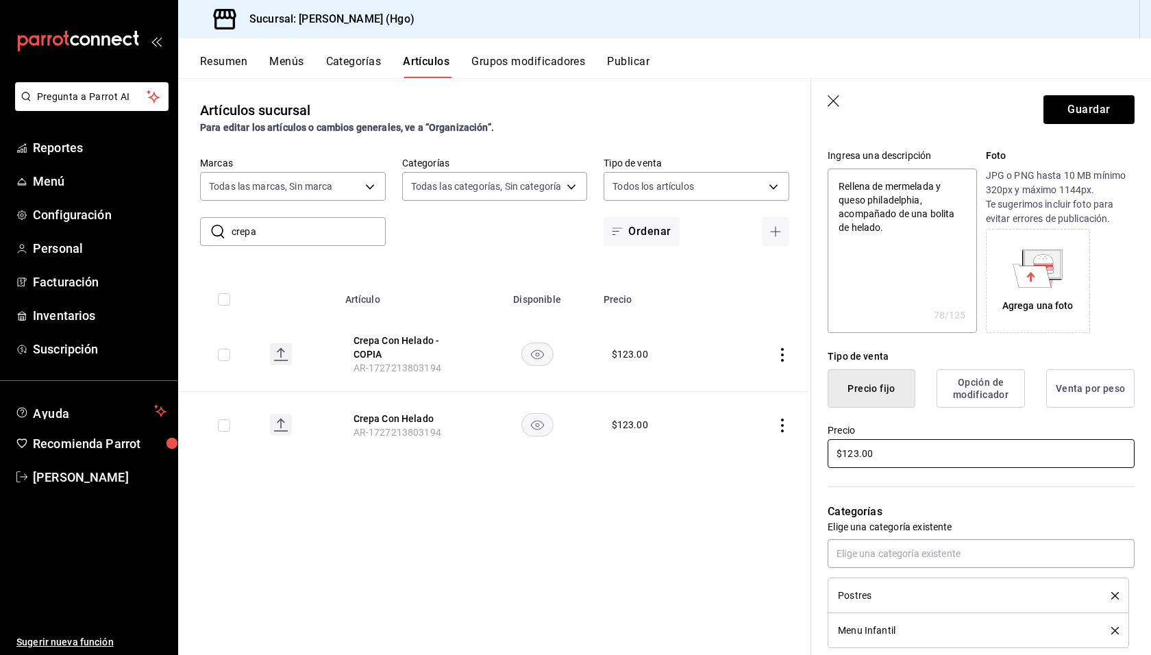
type input "$123.00"
type textarea "x"
type input "$123.00"
type textarea "x"
type input "$12.00"
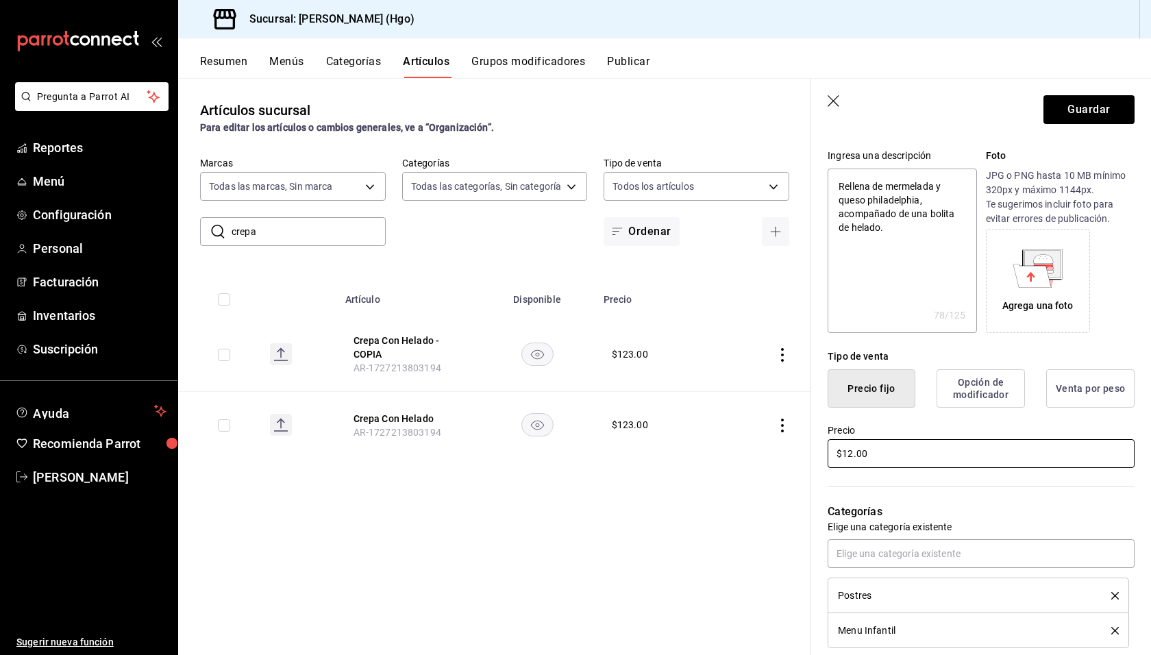
type textarea "x"
type input "$1.00"
type textarea "x"
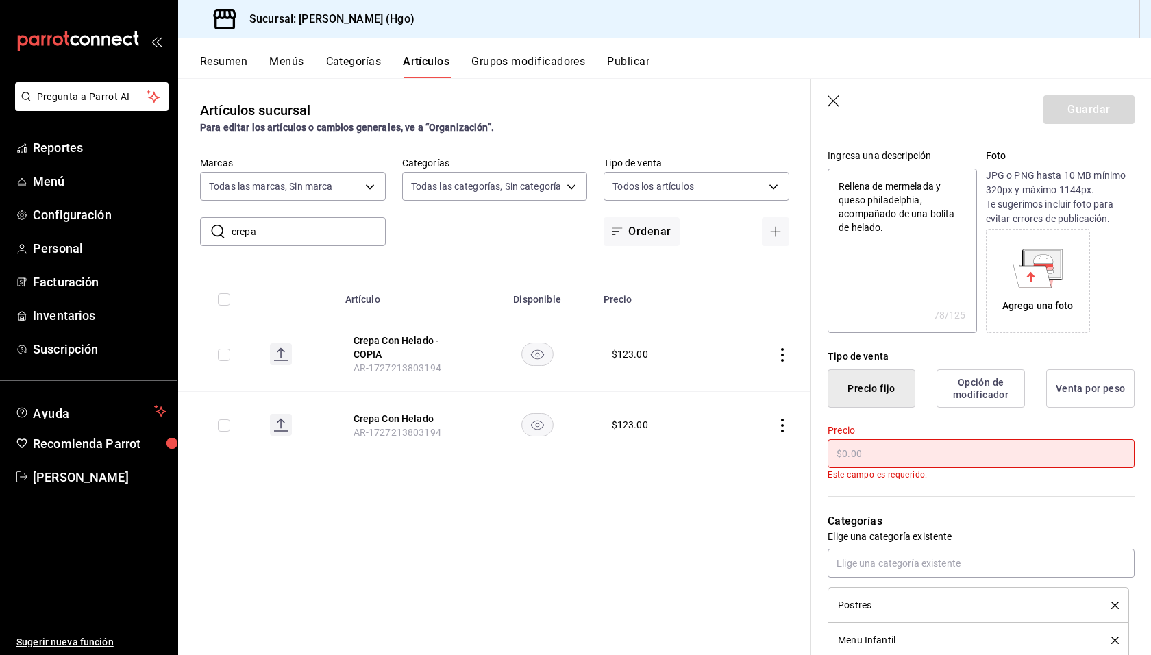
type textarea "x"
type input "$9.00"
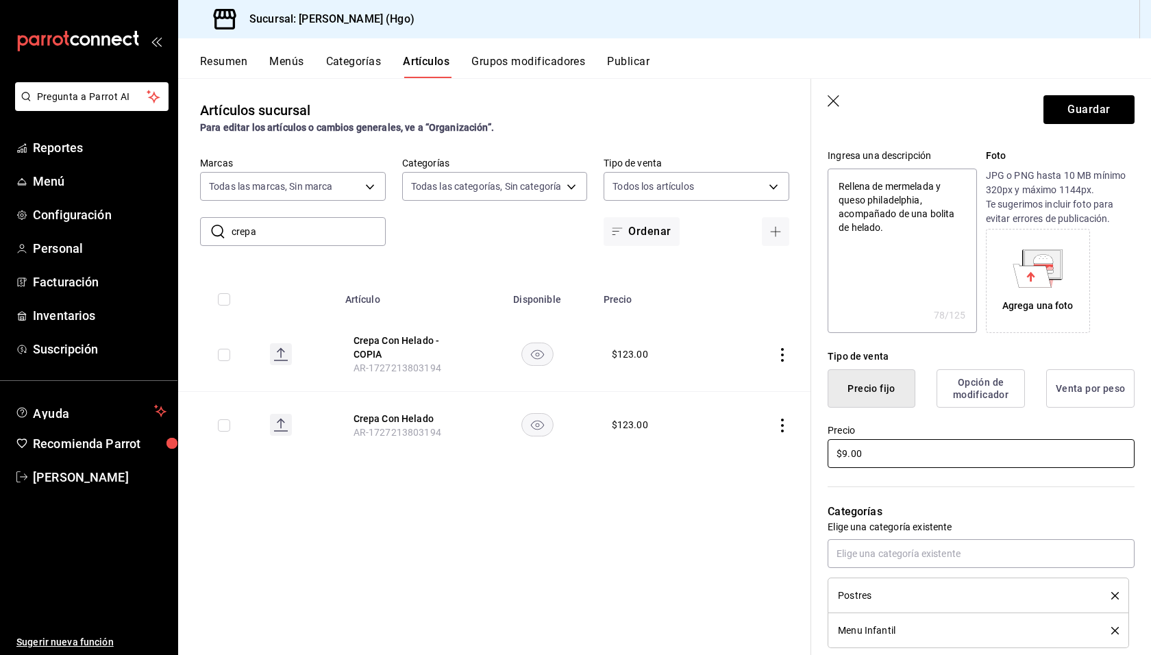
type textarea "x"
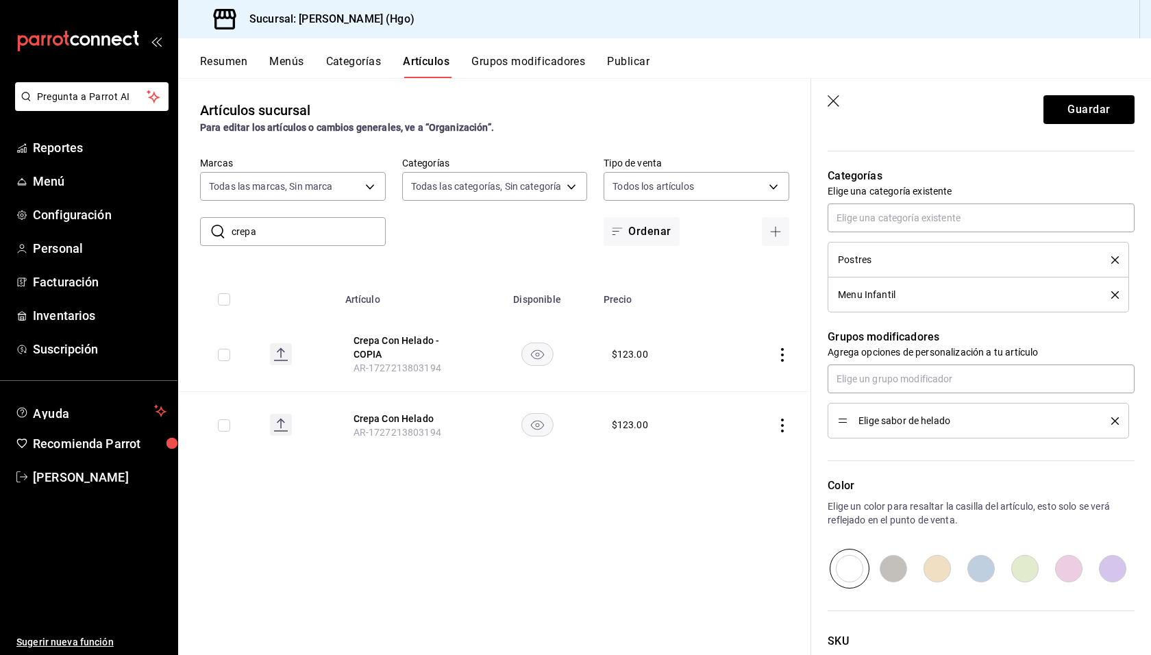
scroll to position [519, 0]
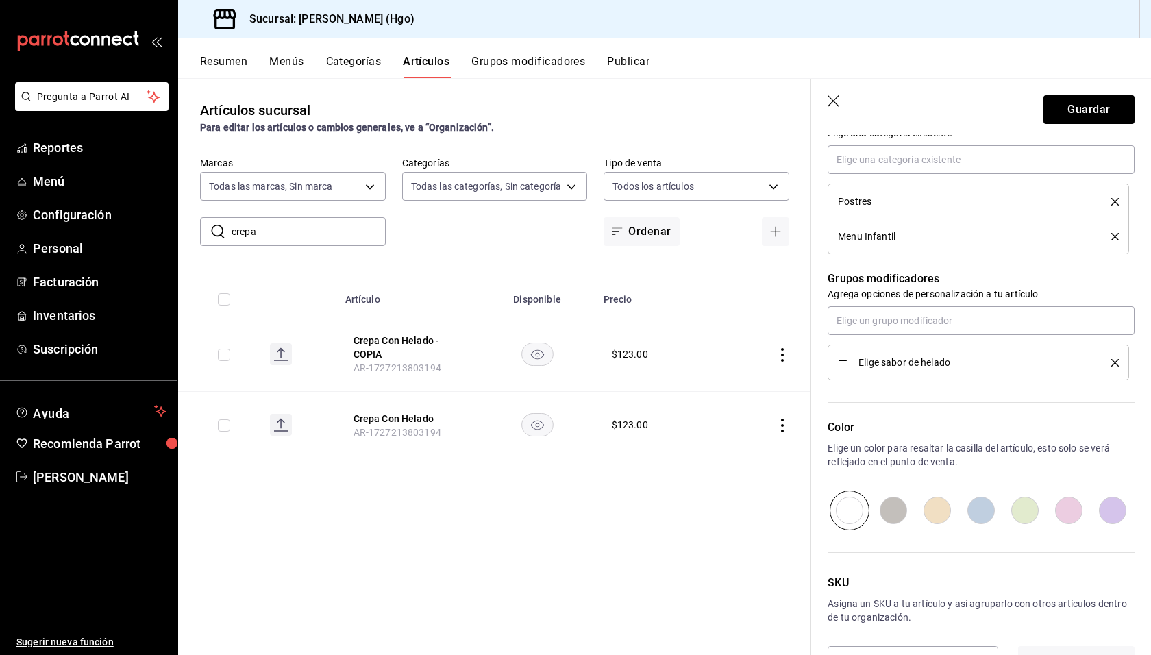
type input "$95.00"
click at [1111, 362] on icon "delete" at bounding box center [1115, 363] width 8 height 8
type textarea "x"
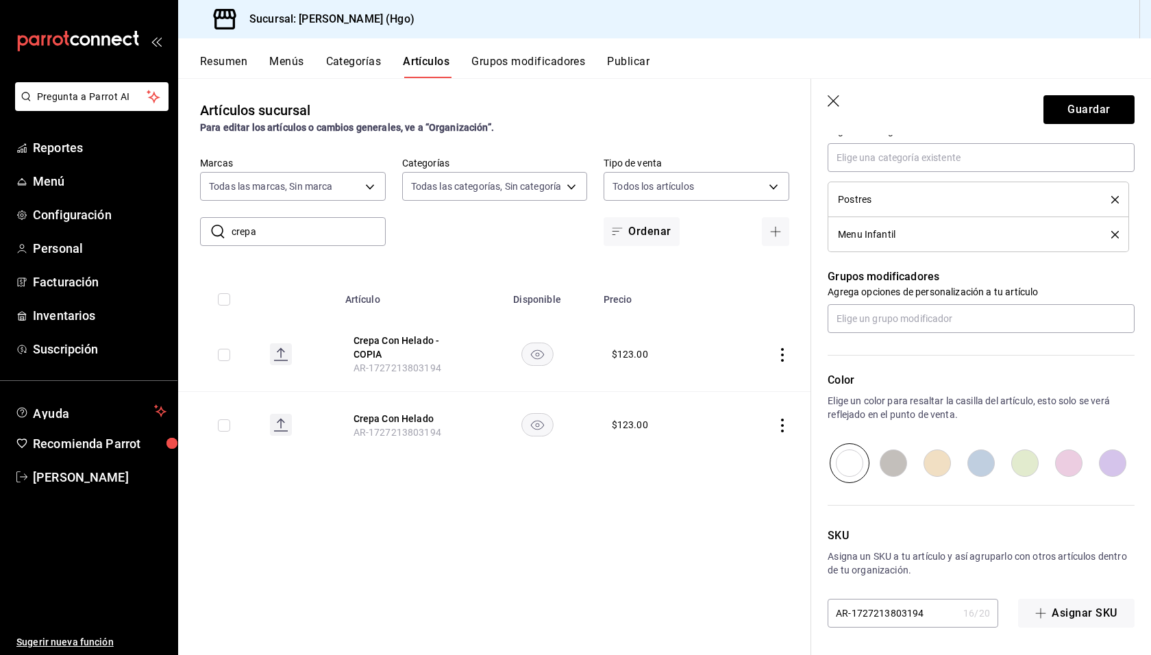
scroll to position [0, 0]
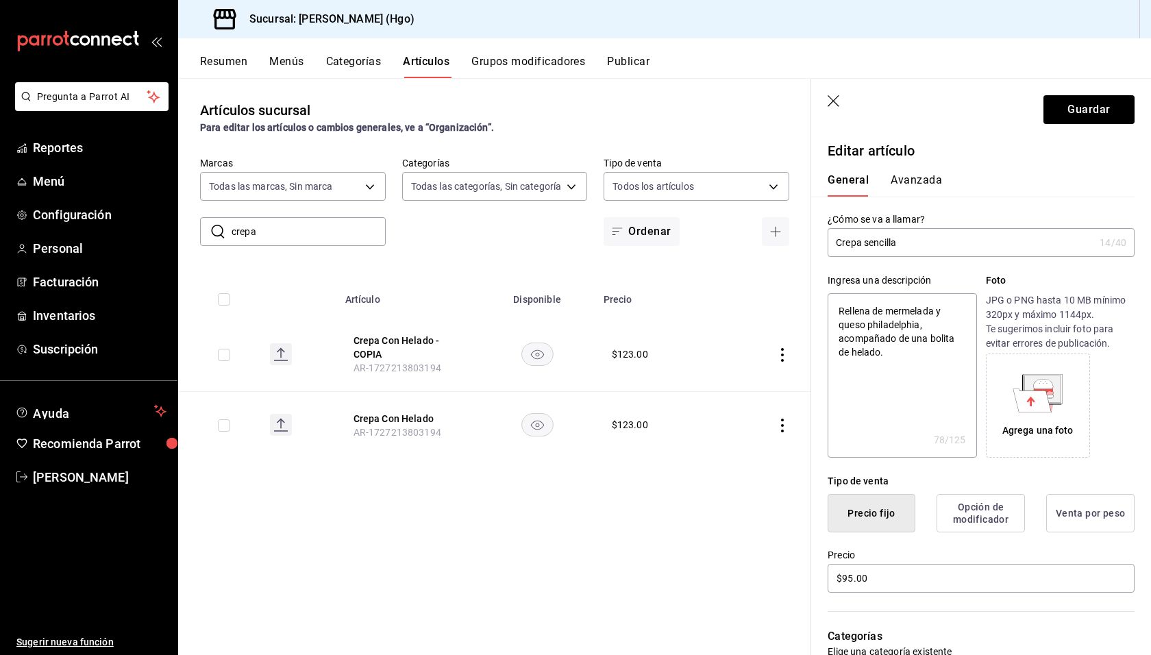
click at [935, 182] on button "Avanzada" at bounding box center [916, 184] width 51 height 23
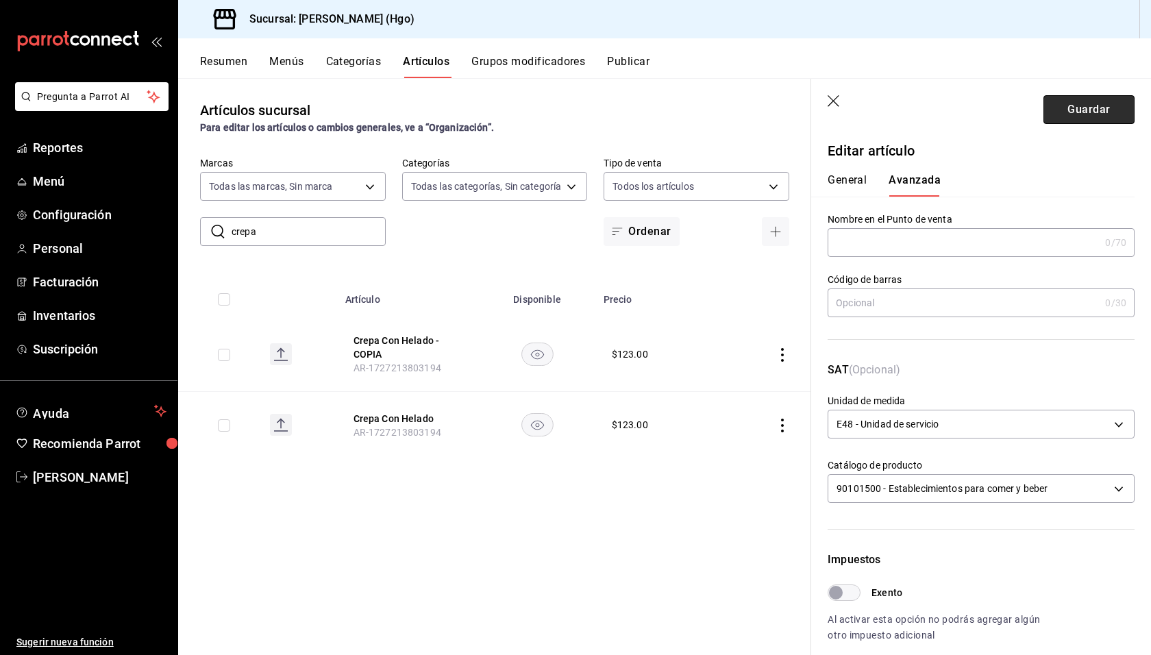
click at [1088, 109] on button "Guardar" at bounding box center [1088, 109] width 91 height 29
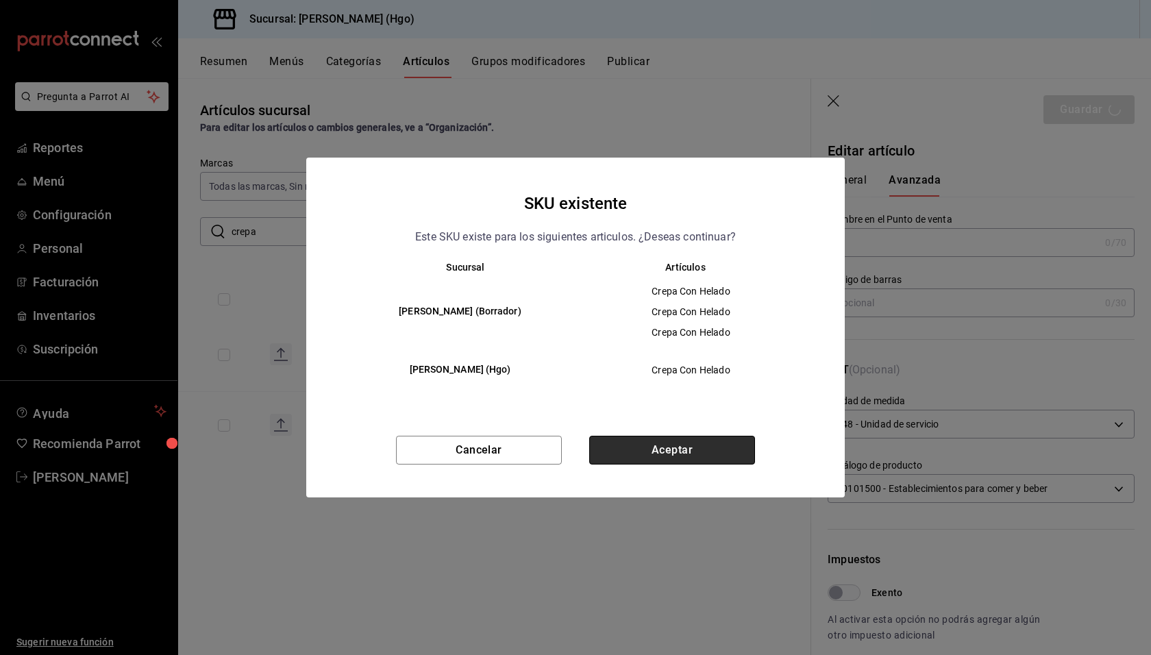
click at [719, 451] on button "Aceptar" at bounding box center [672, 450] width 166 height 29
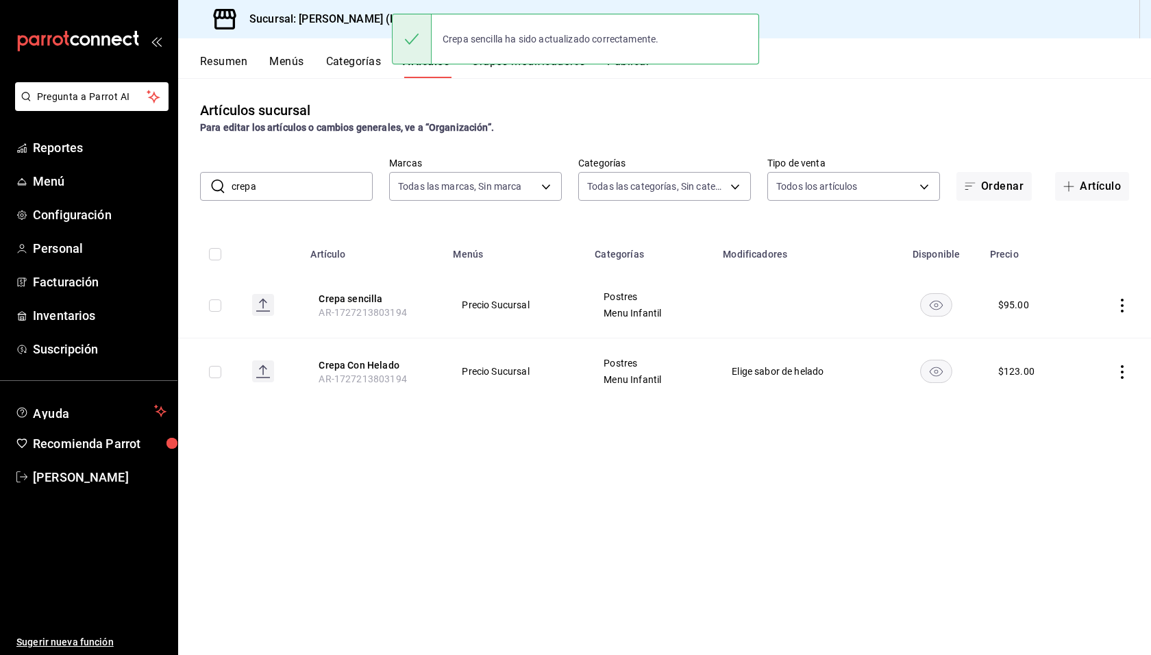
click at [892, 40] on div "Resumen Menús Categorías Artículos Grupos modificadores Publicar" at bounding box center [664, 58] width 973 height 40
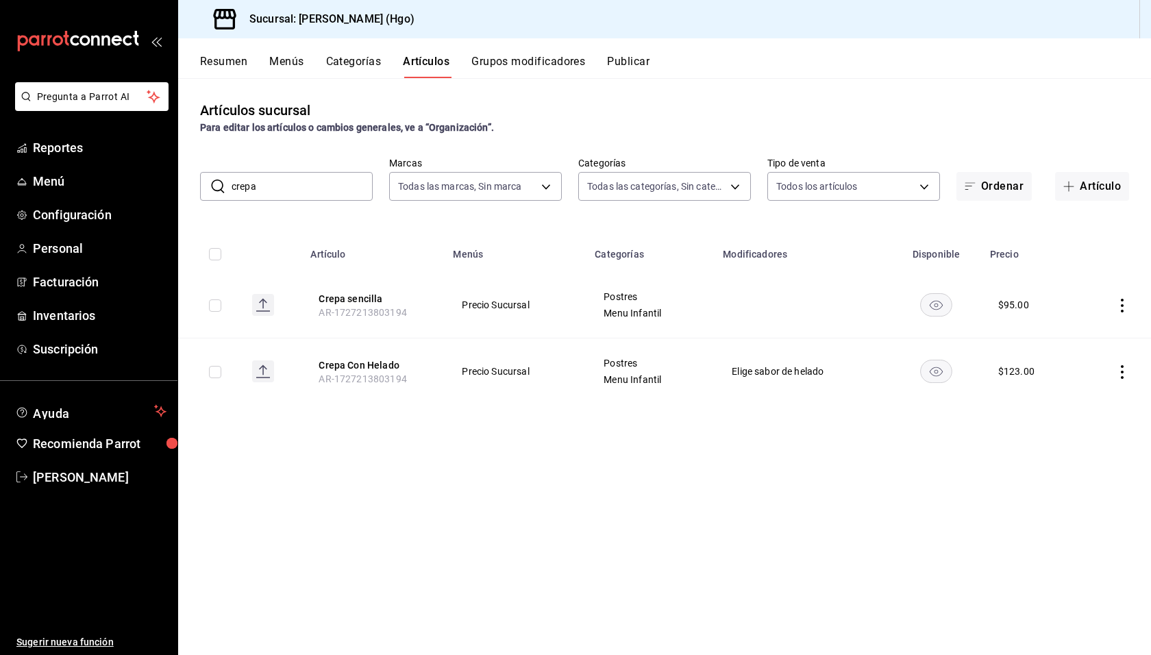
click at [641, 63] on button "Publicar" at bounding box center [628, 66] width 42 height 23
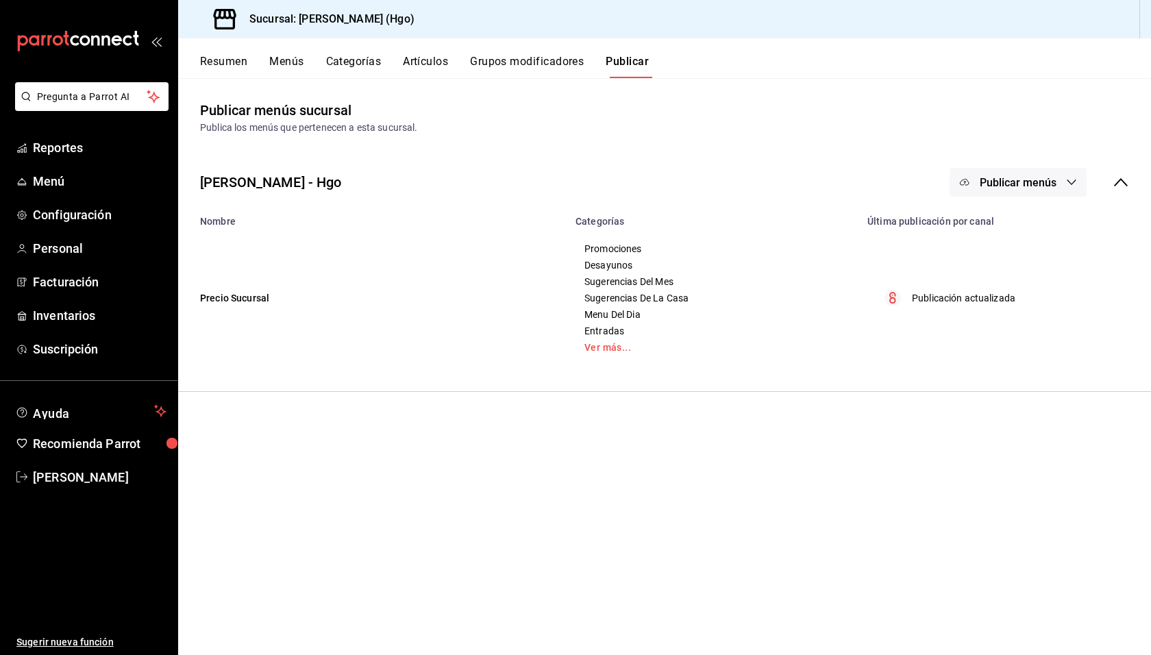
click at [1069, 181] on icon "button" at bounding box center [1071, 181] width 9 height 5
click at [1054, 227] on span "Punto de venta" at bounding box center [1038, 227] width 66 height 14
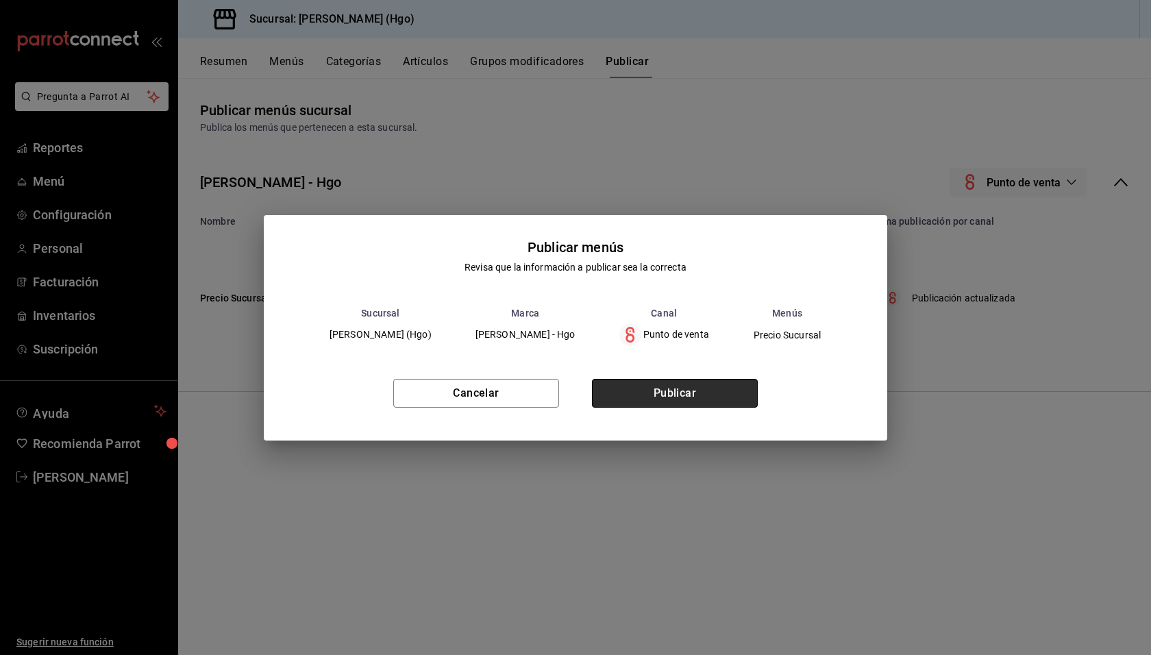
click at [726, 393] on button "Publicar" at bounding box center [675, 393] width 166 height 29
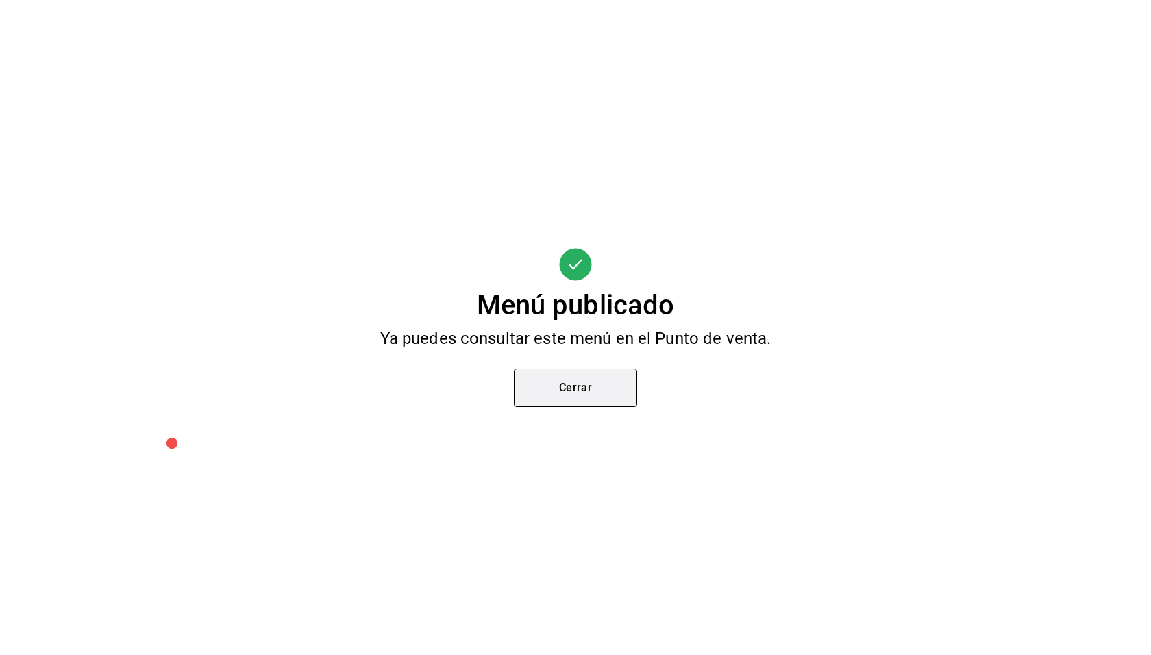
click at [612, 388] on button "Cerrar" at bounding box center [575, 388] width 123 height 38
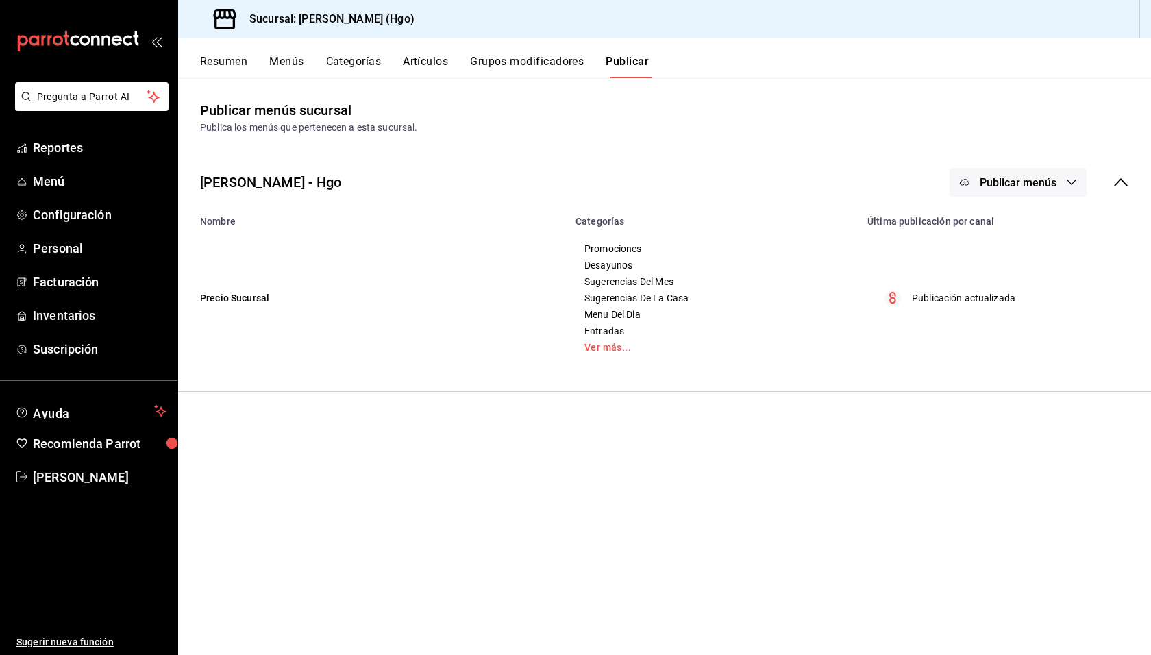
click at [733, 416] on main "Publicar menús sucursal Publica los menús que pertenecen a esta sucursal. [PERS…" at bounding box center [664, 366] width 973 height 577
click at [418, 60] on button "Artículos" at bounding box center [425, 66] width 45 height 23
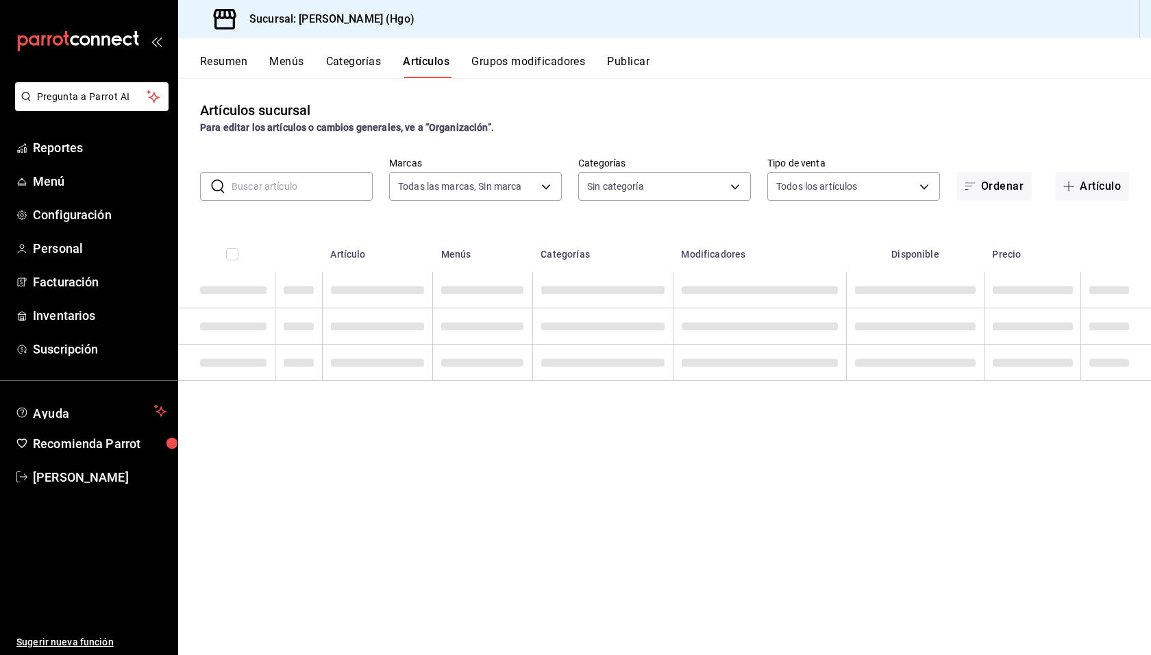
type input "a4f139c2-eac0-4c86-bd9b-b12069b5a2fd"
type input "f763d25f-ab76-42f1-acb0-abb933942e91,23fabd82-4a46-4e9e-8655-f0c4d46970c9,a7388…"
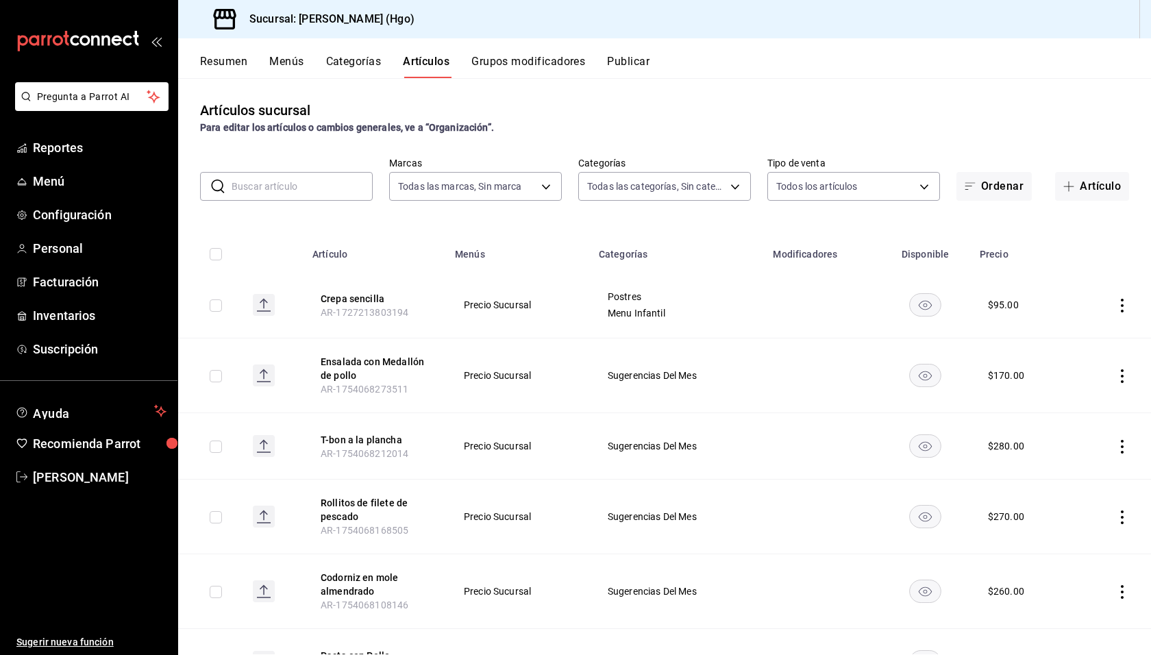
click at [323, 190] on input "text" at bounding box center [302, 186] width 141 height 27
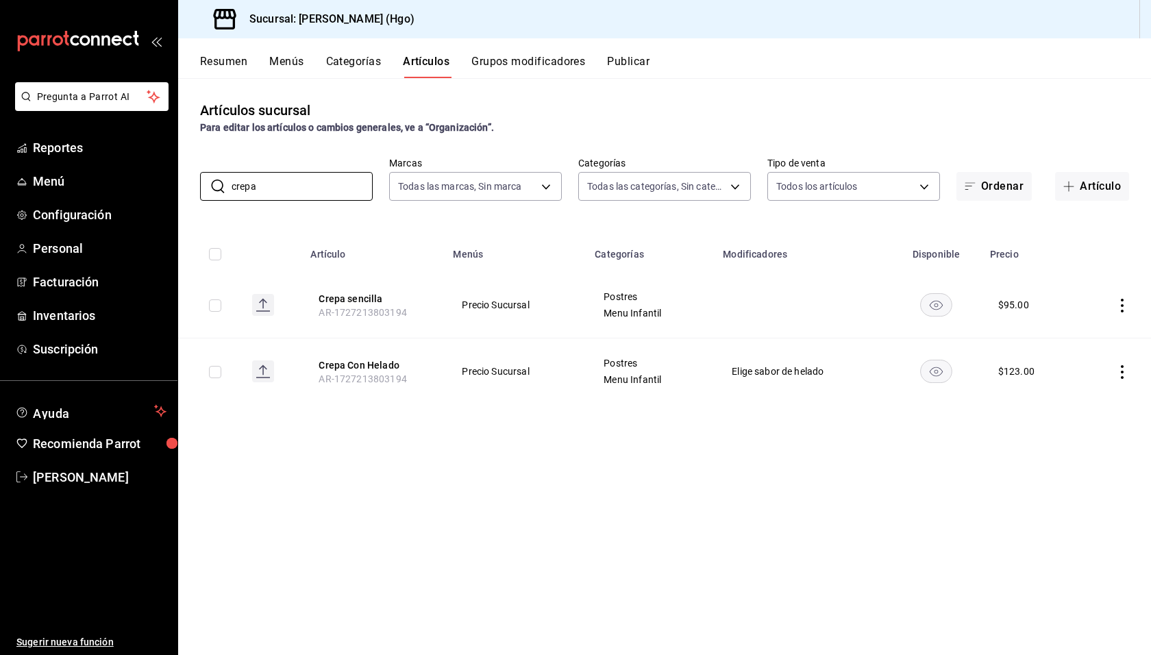
type input "crepa"
click at [586, 479] on div "Artículos sucursal Para editar los artículos o cambios generales, ve a “Organiz…" at bounding box center [664, 366] width 973 height 576
click at [590, 445] on div "Artículos sucursal Para editar los artículos o cambios generales, ve a “Organiz…" at bounding box center [664, 366] width 973 height 576
click at [708, 119] on div "Artículos sucursal Para editar los artículos o cambios generales, ve a “Organiz…" at bounding box center [664, 117] width 973 height 35
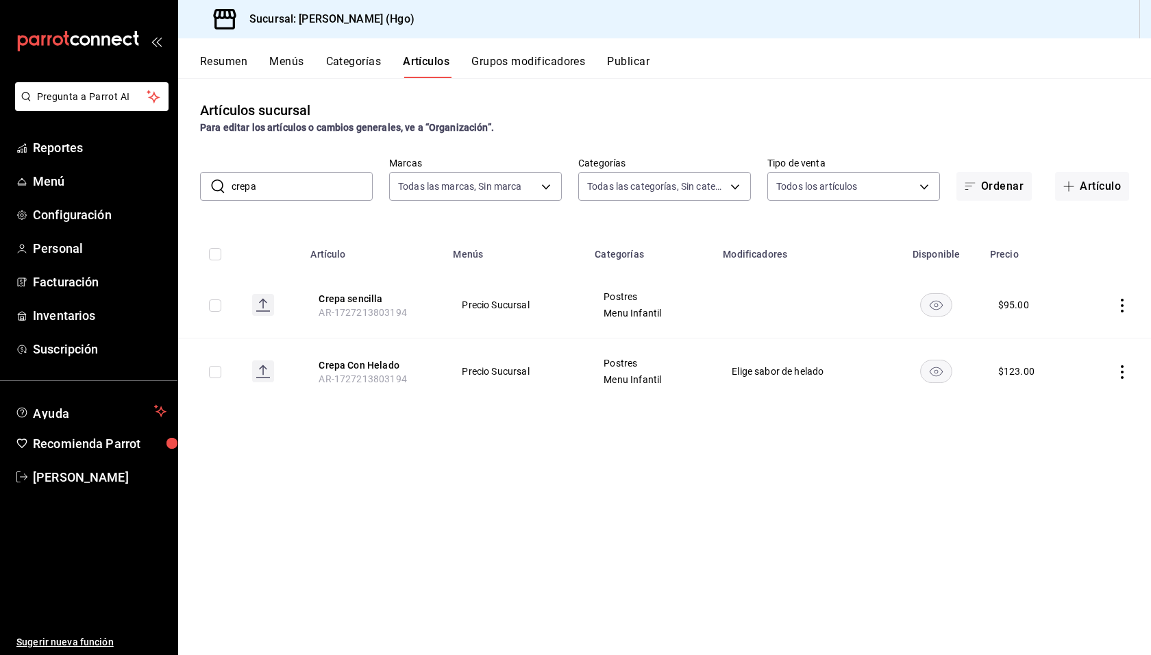
click at [708, 119] on div "Artículos sucursal Para editar los artículos o cambios generales, ve a “Organiz…" at bounding box center [664, 117] width 973 height 35
